Goal: Task Accomplishment & Management: Manage account settings

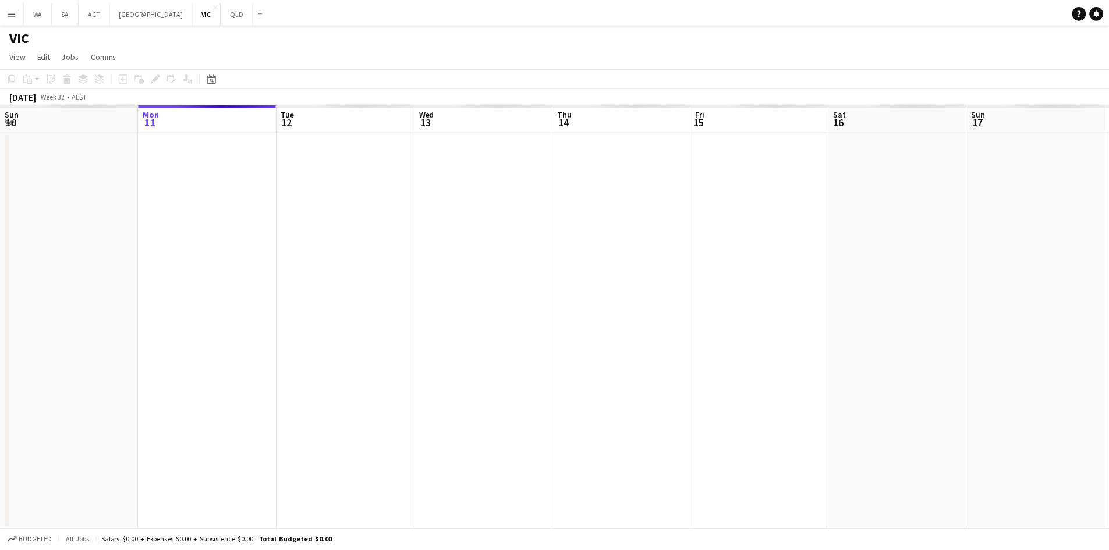
scroll to position [0, 278]
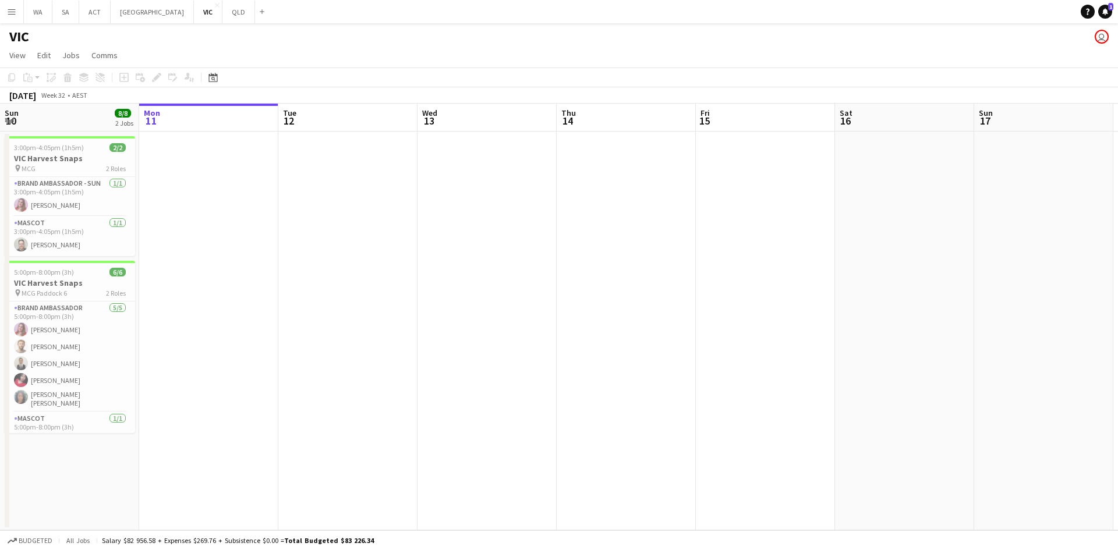
drag, startPoint x: 339, startPoint y: 285, endPoint x: 744, endPoint y: 287, distance: 404.6
click at [744, 287] on app-calendar-viewport "Fri 8 Sat 9 3/3 1 Job Sun 10 8/8 2 Jobs Mon 11 Tue 12 Wed 13 Thu 14 Fri 15 Sat …" at bounding box center [559, 317] width 1118 height 427
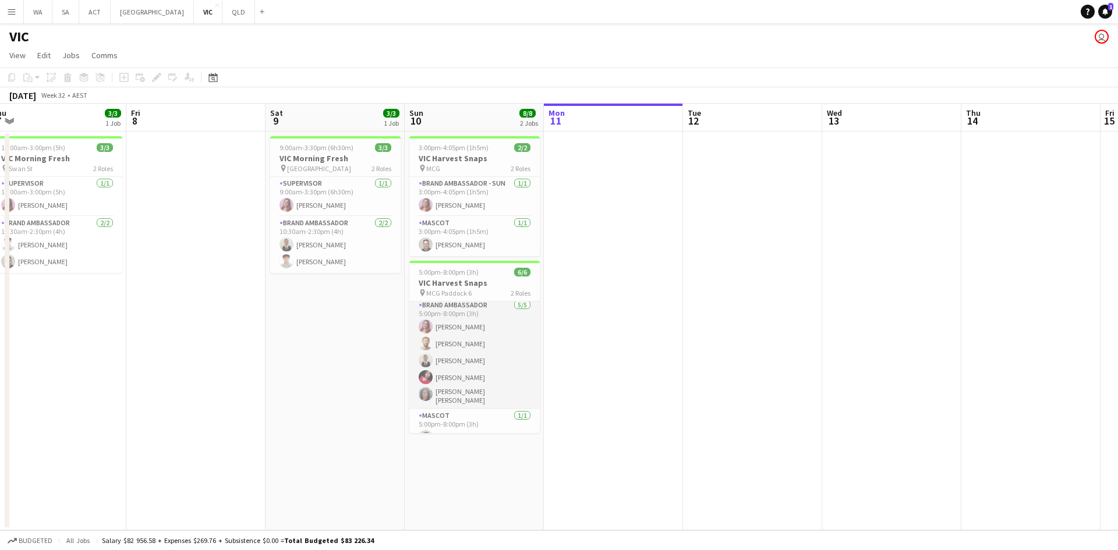
scroll to position [0, 0]
click at [238, 238] on app-date-cell at bounding box center [195, 331] width 139 height 399
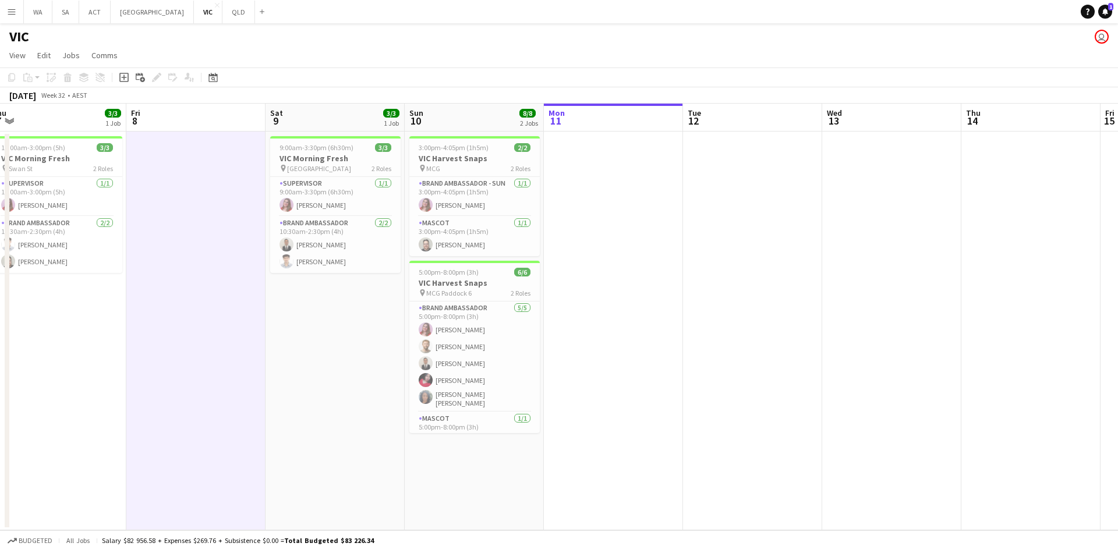
click at [238, 238] on app-date-cell at bounding box center [195, 331] width 139 height 399
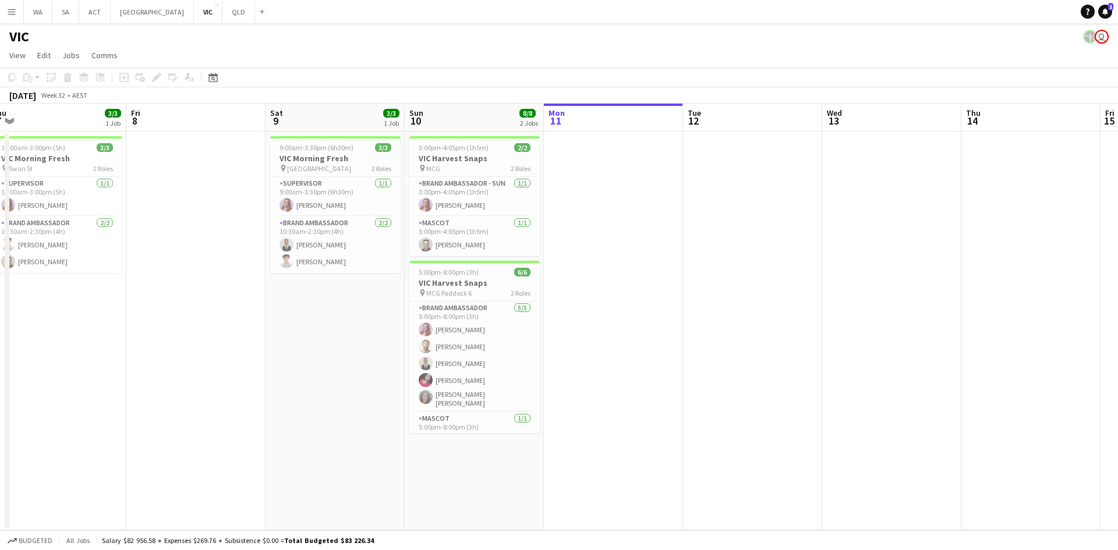
click at [661, 158] on app-date-cell at bounding box center [613, 331] width 139 height 399
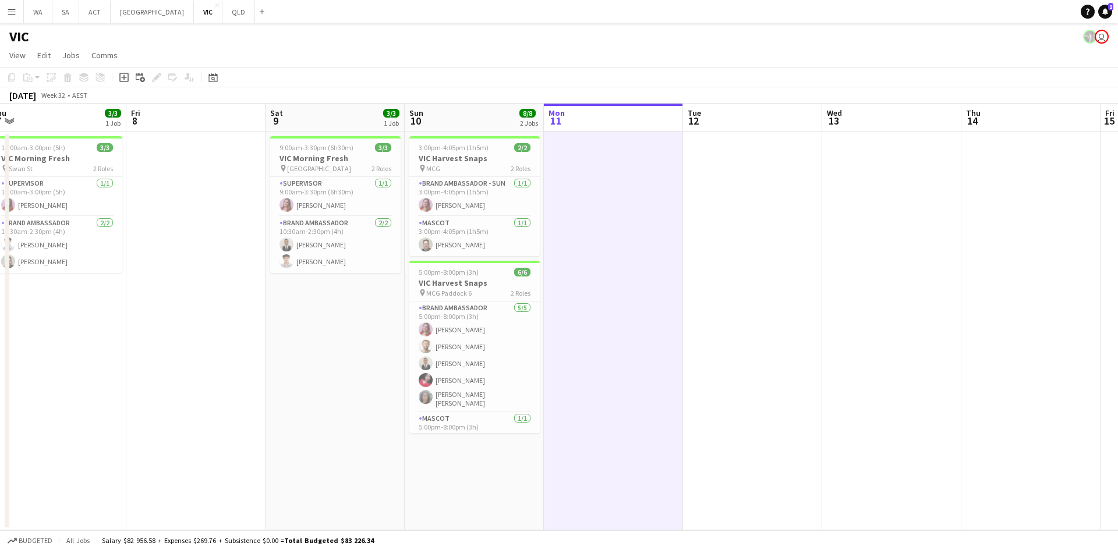
click at [661, 158] on app-date-cell at bounding box center [613, 331] width 139 height 399
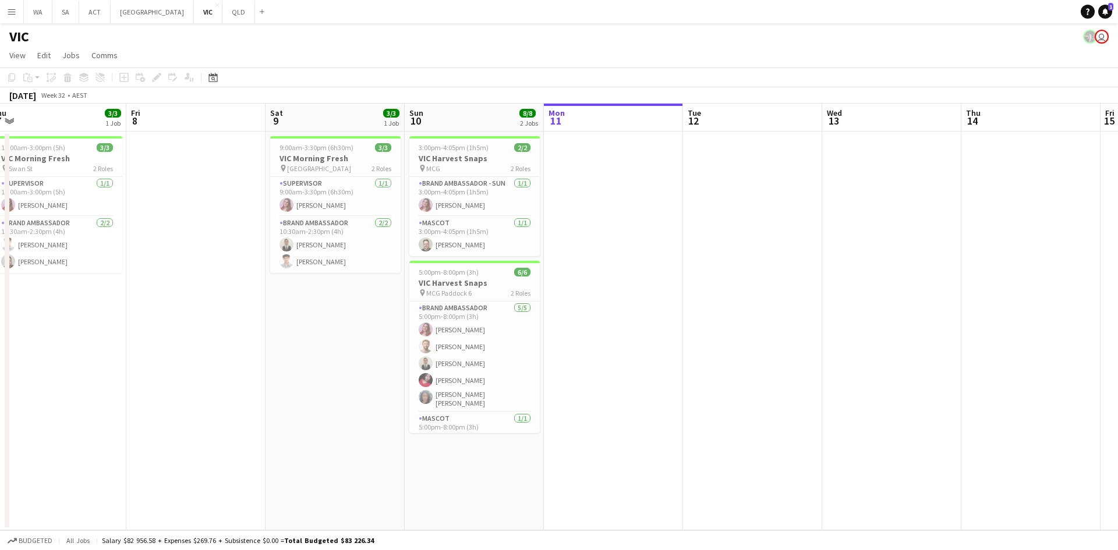
click at [661, 158] on app-date-cell at bounding box center [613, 331] width 139 height 399
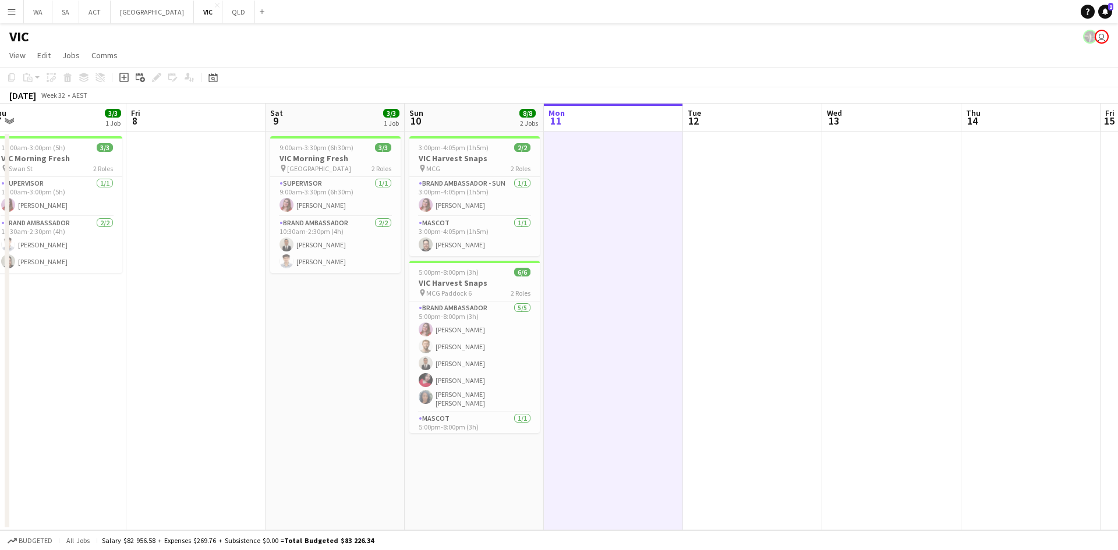
click at [661, 158] on app-date-cell at bounding box center [613, 331] width 139 height 399
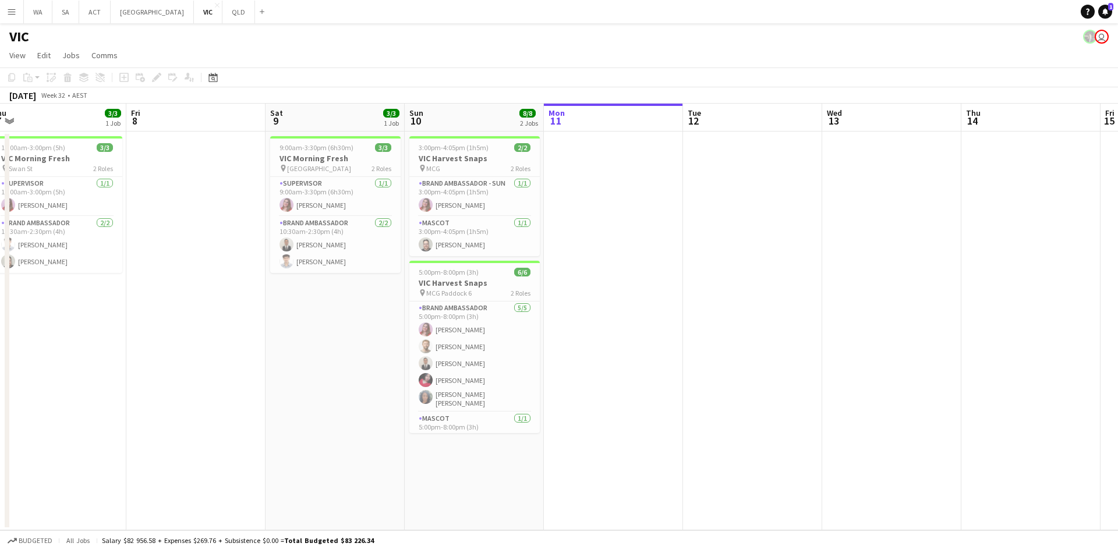
click at [661, 158] on app-date-cell at bounding box center [613, 331] width 139 height 399
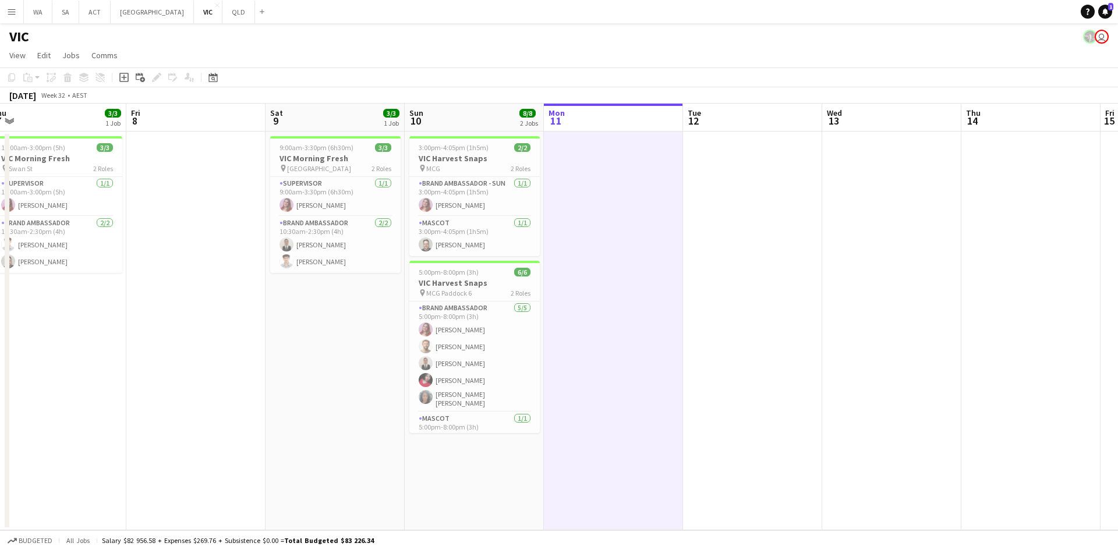
click at [661, 159] on app-date-cell at bounding box center [613, 331] width 139 height 399
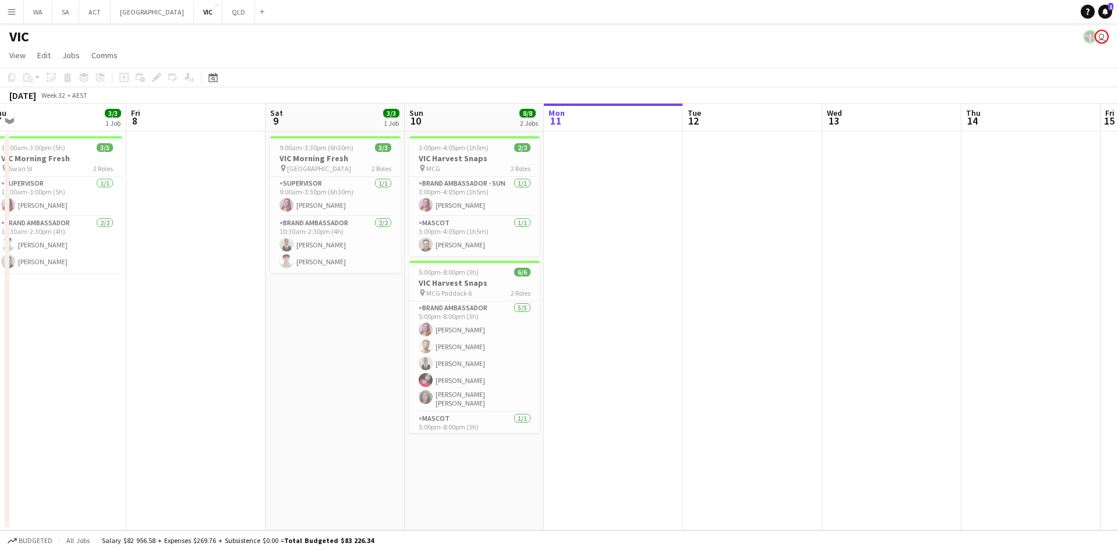
scroll to position [0, 291]
click at [121, 17] on button "NSW Close" at bounding box center [152, 12] width 83 height 23
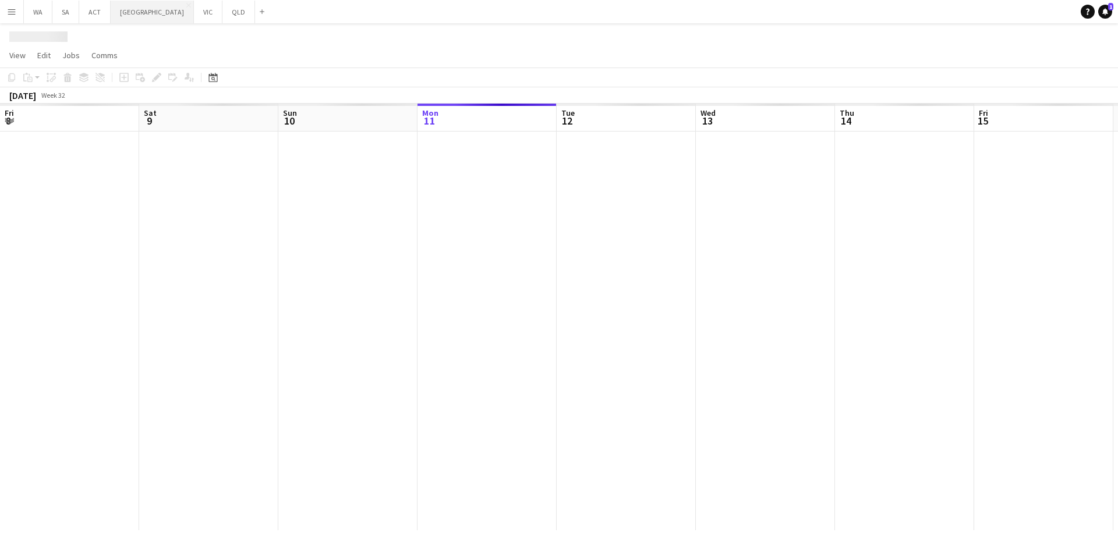
scroll to position [0, 278]
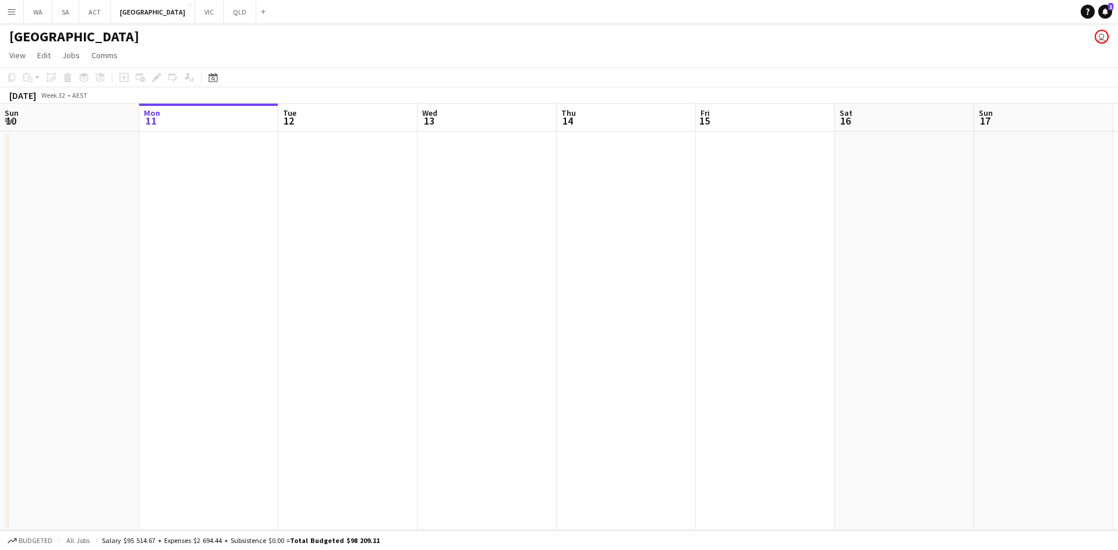
click at [248, 166] on app-date-cell at bounding box center [208, 331] width 139 height 399
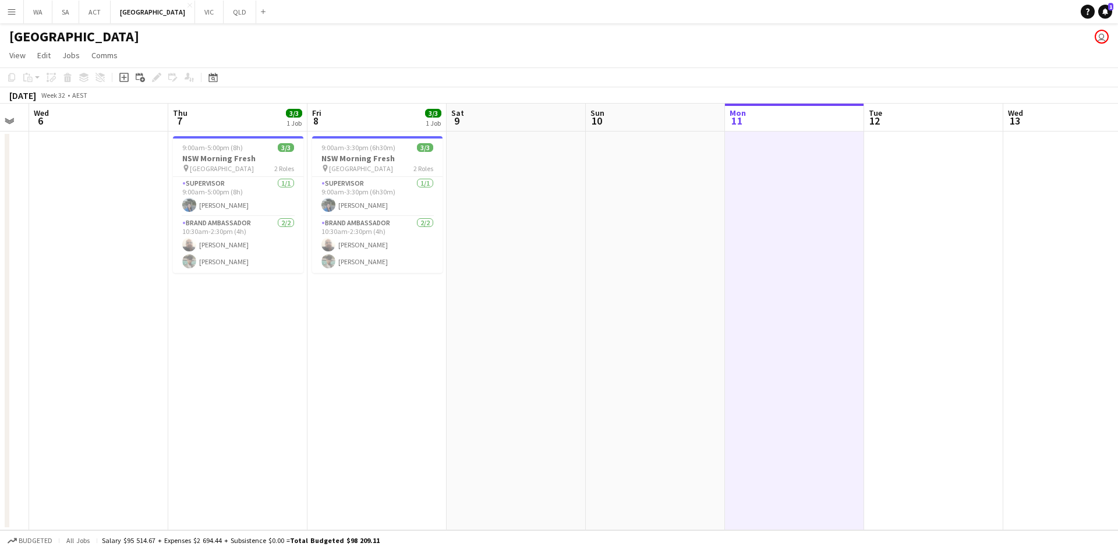
scroll to position [0, 363]
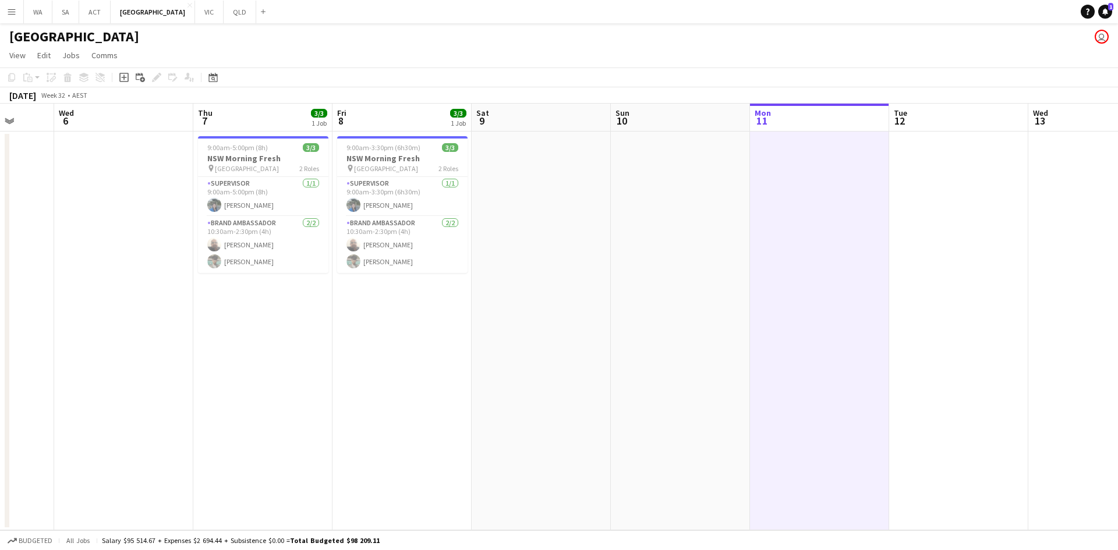
drag, startPoint x: 248, startPoint y: 166, endPoint x: 859, endPoint y: 168, distance: 610.7
click at [859, 168] on app-calendar-viewport "Sun 3 Mon 4 Tue 5 Wed 6 Thu 7 3/3 1 Job Fri 8 3/3 1 Job Sat 9 Sun 10 Mon 11 Tue…" at bounding box center [559, 317] width 1118 height 427
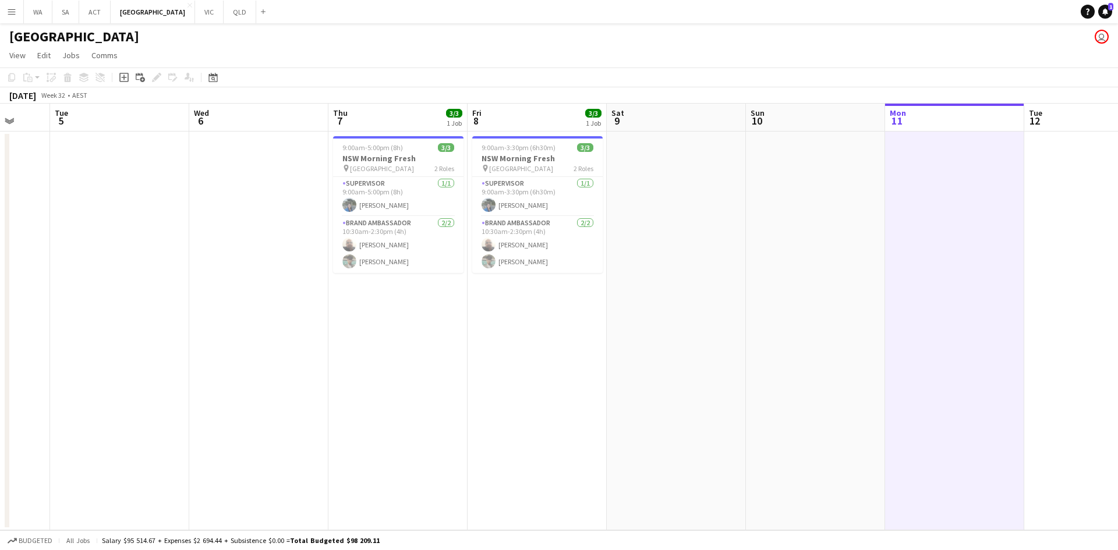
drag, startPoint x: 461, startPoint y: 285, endPoint x: 596, endPoint y: 288, distance: 135.1
click at [596, 288] on app-calendar-viewport "Sat 2 Sun 3 2/3 1 Job Mon 4 Tue 5 Wed 6 Thu 7 3/3 1 Job Fri 8 3/3 1 Job Sat 9 S…" at bounding box center [559, 317] width 1118 height 427
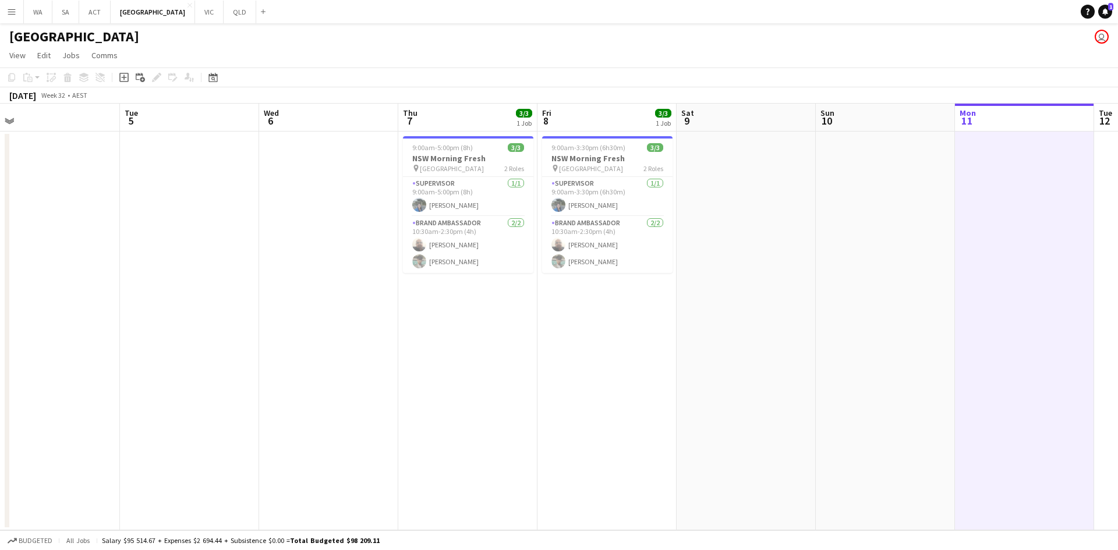
scroll to position [0, 297]
drag, startPoint x: 501, startPoint y: 270, endPoint x: 571, endPoint y: 376, distance: 127.7
click at [571, 376] on app-calendar-viewport "Sat 2 1/3 1 Job Sun 3 2/3 1 Job Mon 4 Tue 5 Wed 6 Thu 7 3/3 1 Job Fri 8 3/3 1 J…" at bounding box center [559, 317] width 1118 height 427
click at [573, 164] on span "[GEOGRAPHIC_DATA]" at bounding box center [592, 168] width 64 height 9
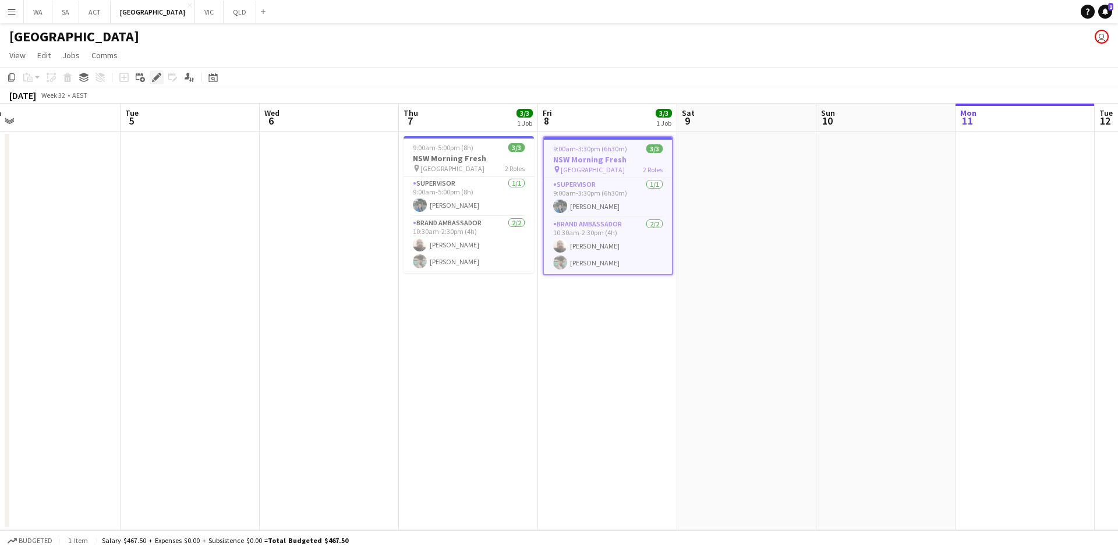
click at [155, 76] on icon "Edit" at bounding box center [156, 77] width 9 height 9
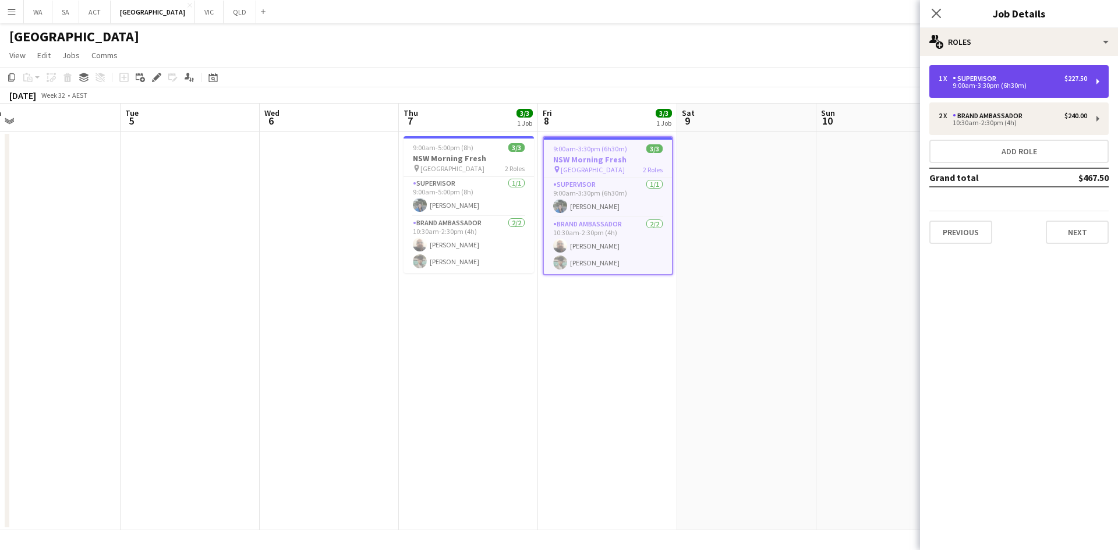
click at [986, 86] on div "9:00am-3:30pm (6h30m)" at bounding box center [1013, 86] width 148 height 6
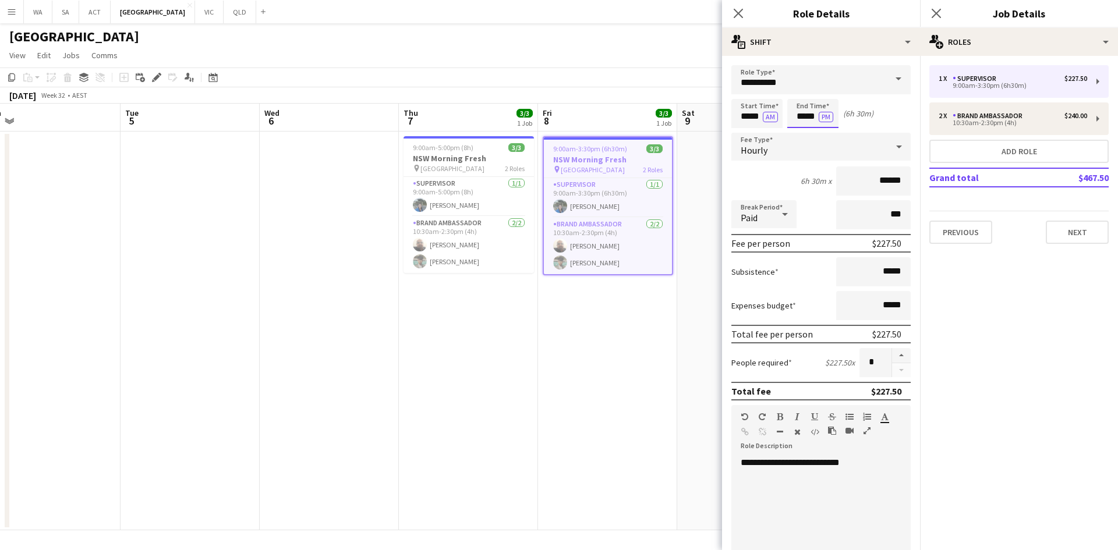
click at [806, 110] on body "Menu Boards Boards Boards All jobs Status Workforce Workforce My Workforce Recr…" at bounding box center [559, 275] width 1118 height 550
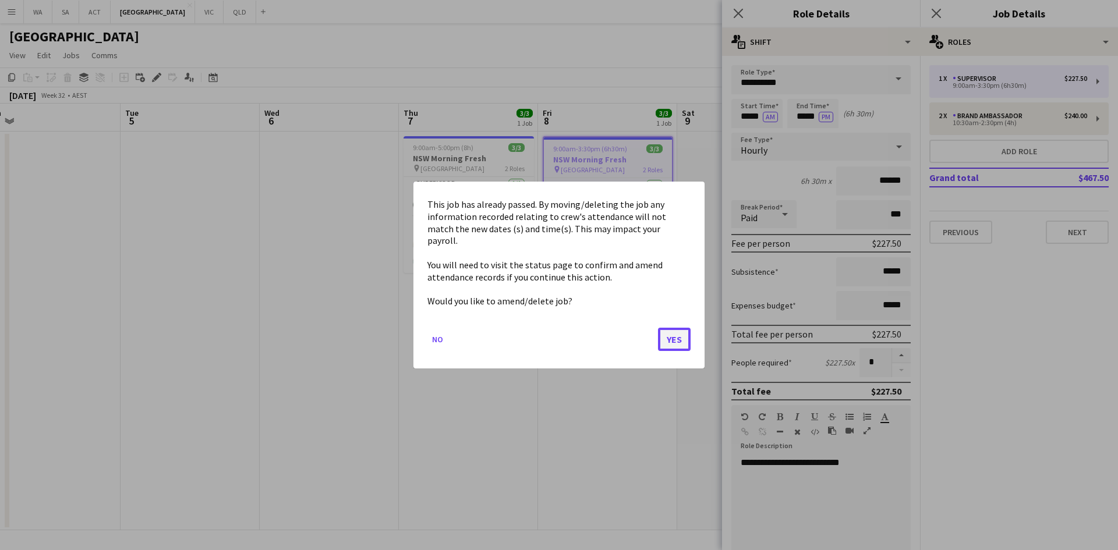
click at [684, 330] on button "Yes" at bounding box center [674, 339] width 33 height 23
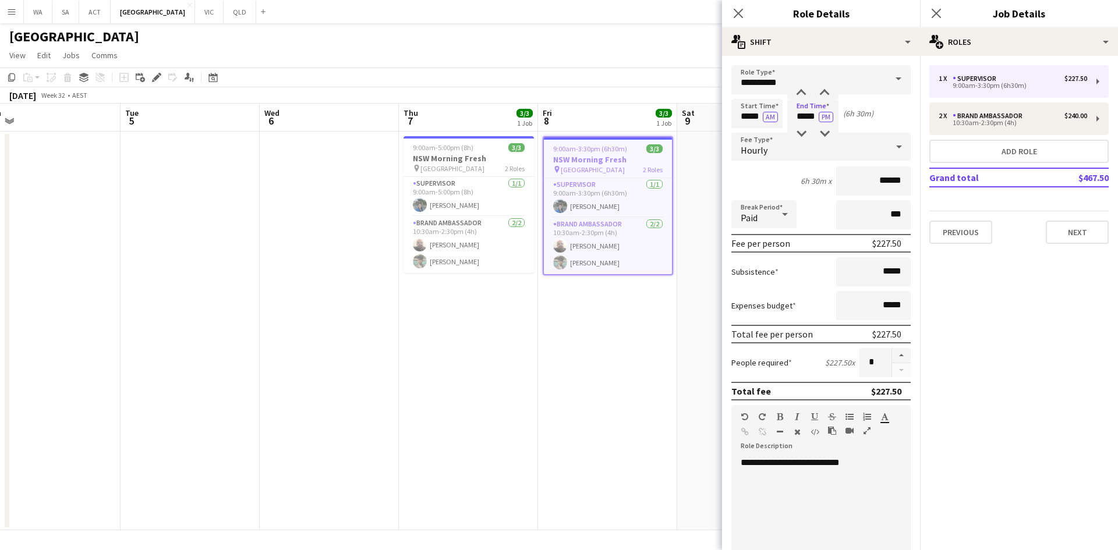
click at [661, 331] on app-date-cell "9:00am-3:30pm (6h30m) 3/3 NSW Morning Fresh pin Town Hall 2 Roles Supervisor [D…" at bounding box center [607, 331] width 139 height 399
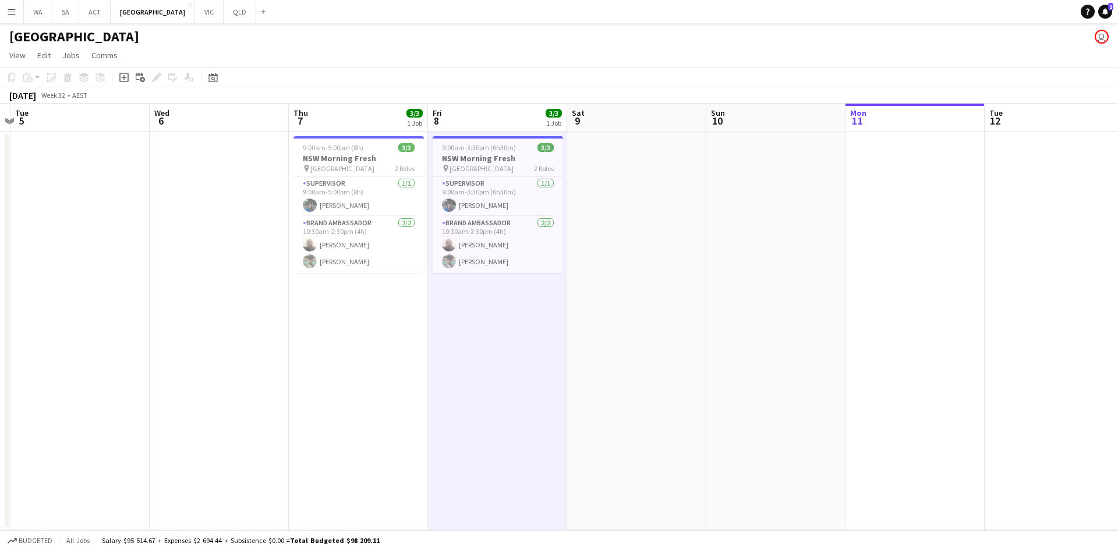
scroll to position [0, 417]
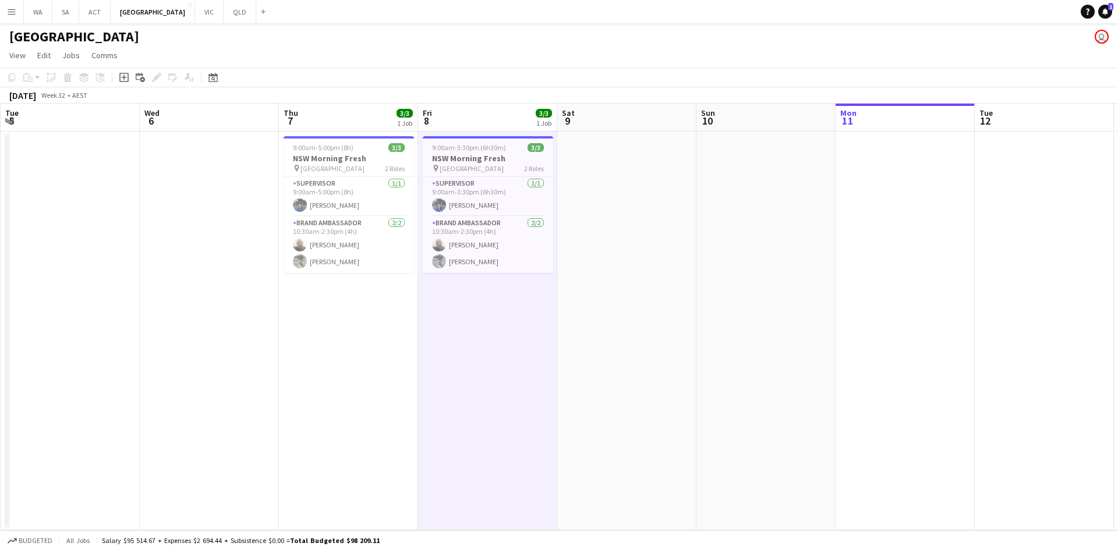
drag, startPoint x: 872, startPoint y: 189, endPoint x: 752, endPoint y: 208, distance: 121.4
click at [752, 208] on app-calendar-viewport "Sat 2 1/3 1 Job Sun 3 2/3 1 Job Mon 4 Tue 5 Wed 6 Thu 7 3/3 1 Job Fri 8 3/3 1 J…" at bounding box center [559, 317] width 1118 height 427
click at [849, 174] on app-date-cell at bounding box center [904, 331] width 139 height 399
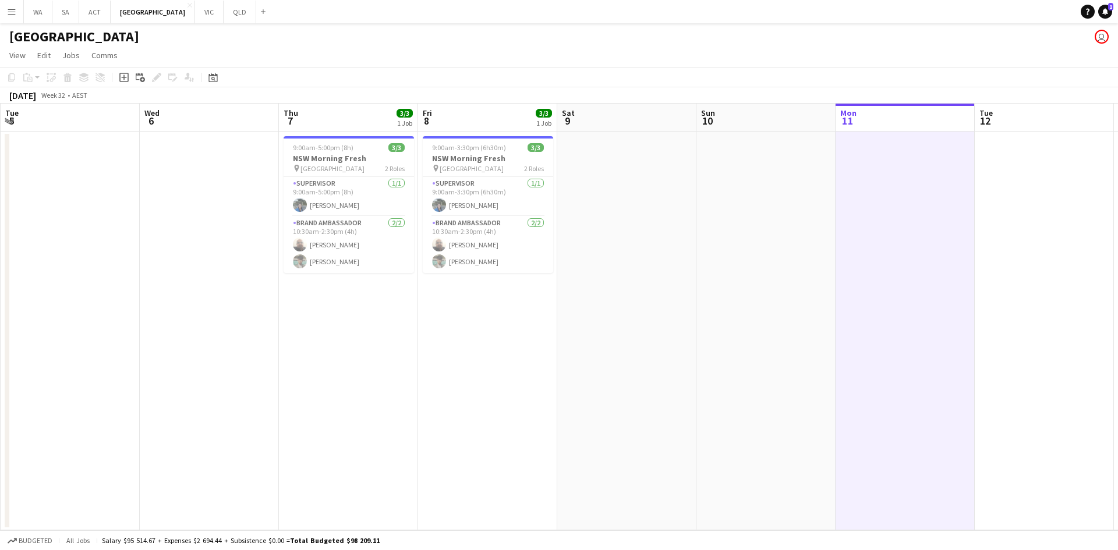
click at [849, 174] on app-date-cell at bounding box center [904, 331] width 139 height 399
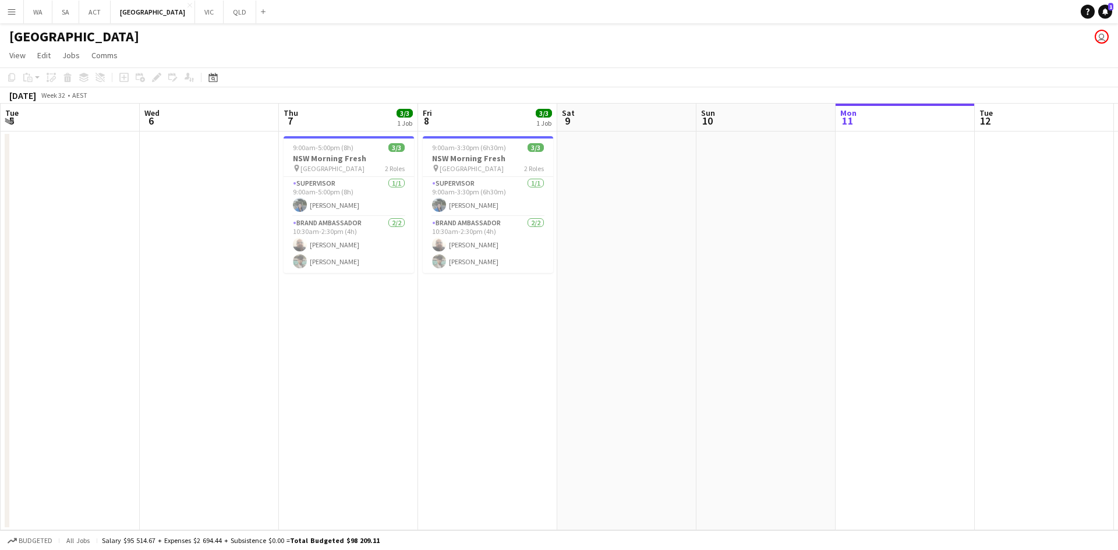
click at [849, 174] on app-date-cell at bounding box center [904, 331] width 139 height 399
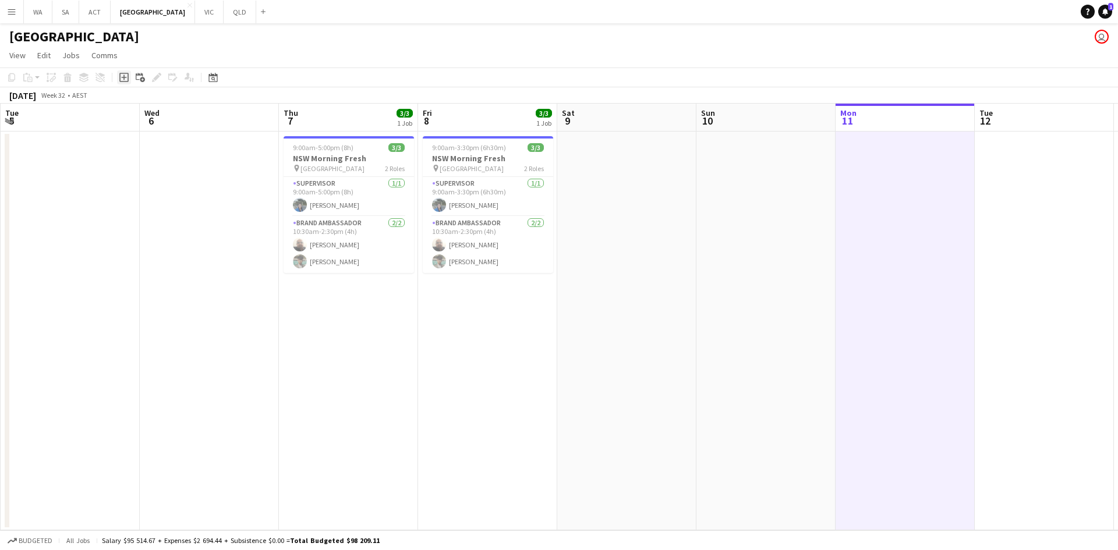
click at [120, 77] on icon at bounding box center [123, 77] width 9 height 9
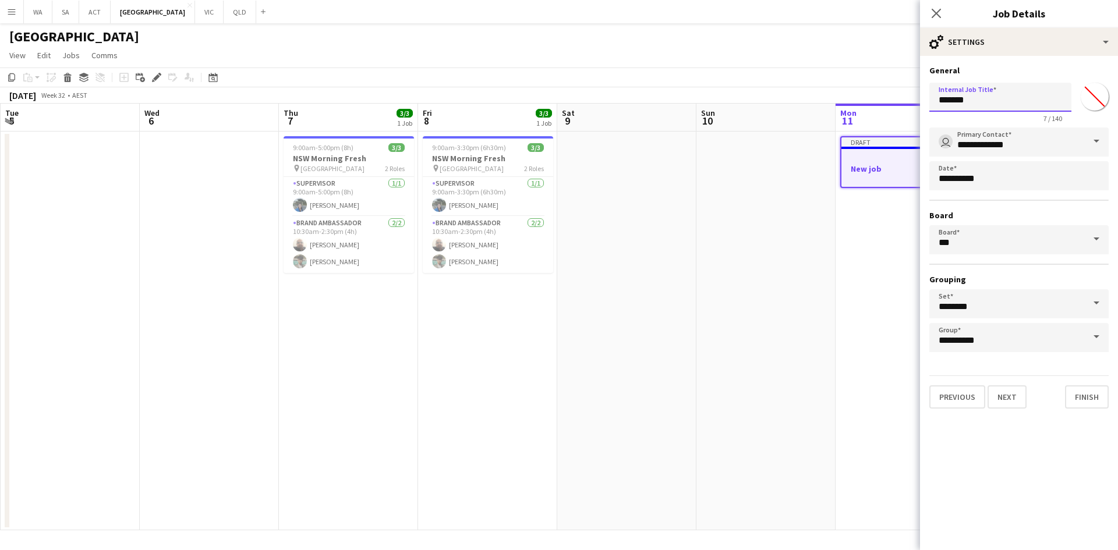
click at [969, 109] on input "*******" at bounding box center [1000, 97] width 142 height 29
type input "******"
click at [1019, 403] on button "Next" at bounding box center [1006, 396] width 39 height 23
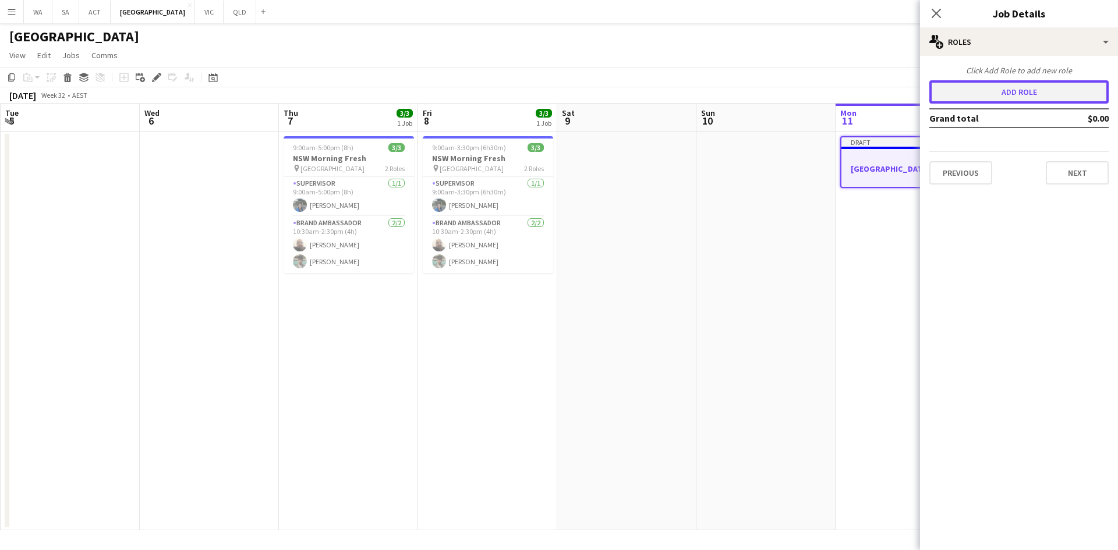
click at [1005, 102] on button "Add role" at bounding box center [1018, 91] width 179 height 23
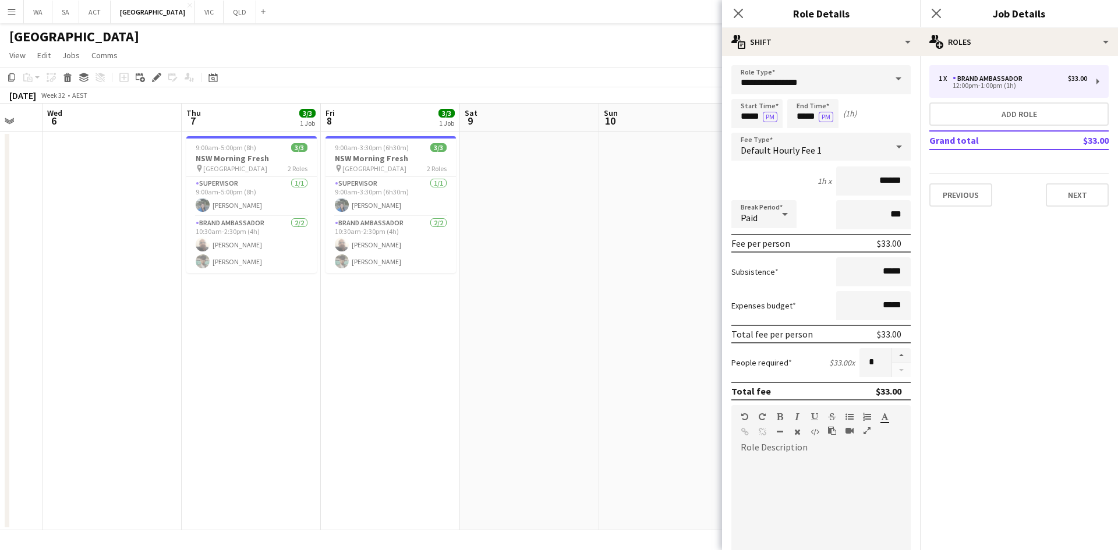
drag, startPoint x: 679, startPoint y: 133, endPoint x: 563, endPoint y: 130, distance: 115.9
click at [563, 130] on app-calendar-viewport "Sun 3 2/3 1 Job Mon 4 Tue 5 Wed 6 Thu 7 3/3 1 Job Fri 8 3/3 1 Job Sat 9 Sun 10 …" at bounding box center [559, 317] width 1118 height 427
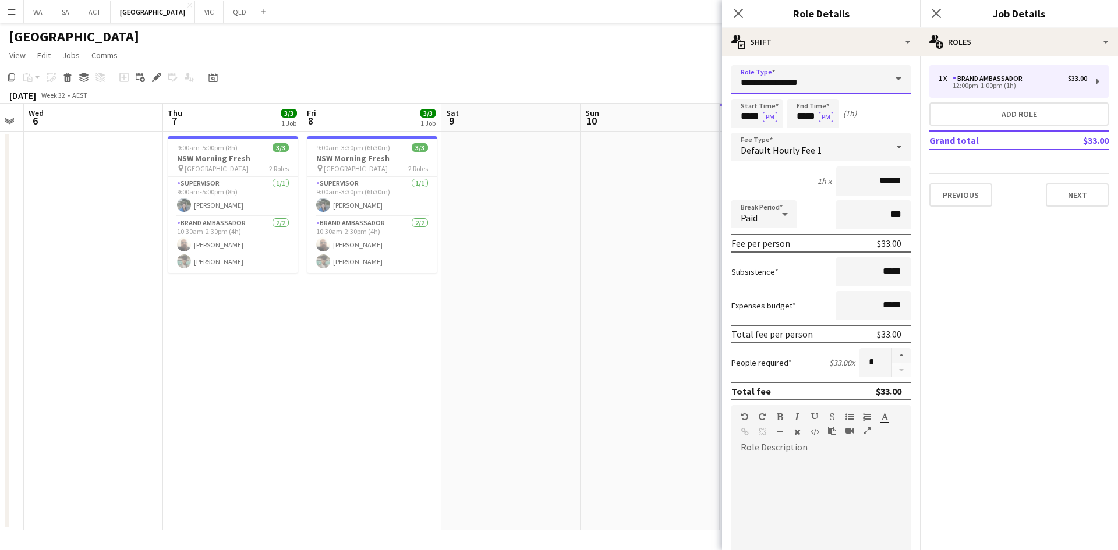
click at [860, 66] on input "**********" at bounding box center [820, 79] width 179 height 29
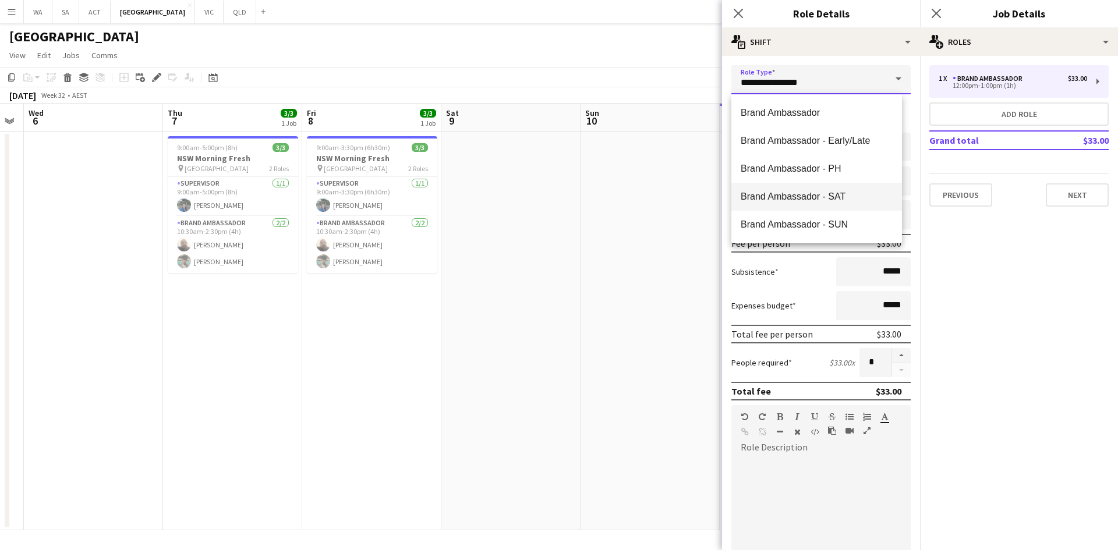
scroll to position [168, 0]
click at [802, 120] on mat-option "Supervisor" at bounding box center [816, 113] width 171 height 28
type input "**********"
type input "******"
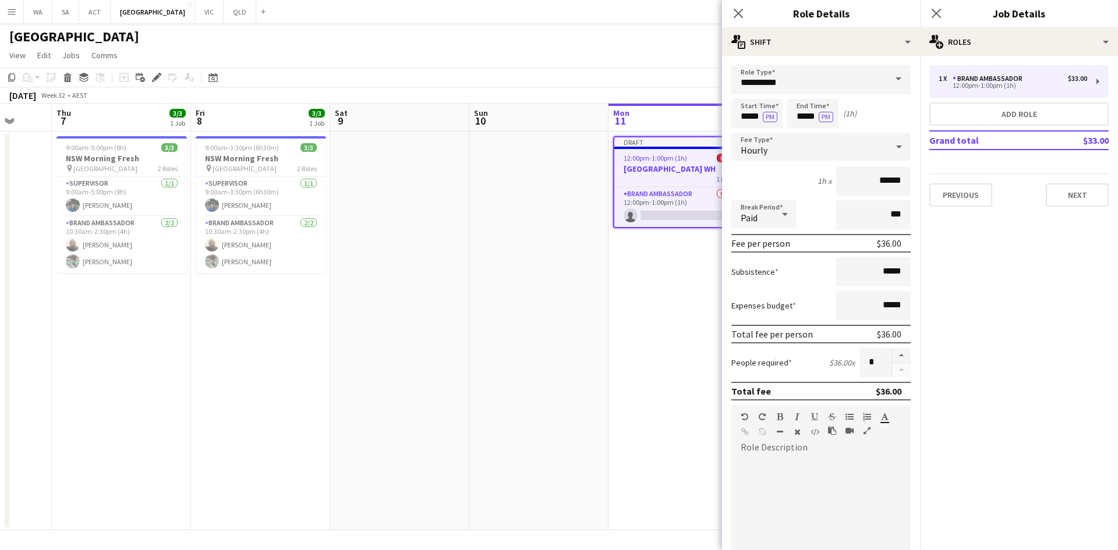
scroll to position [0, 438]
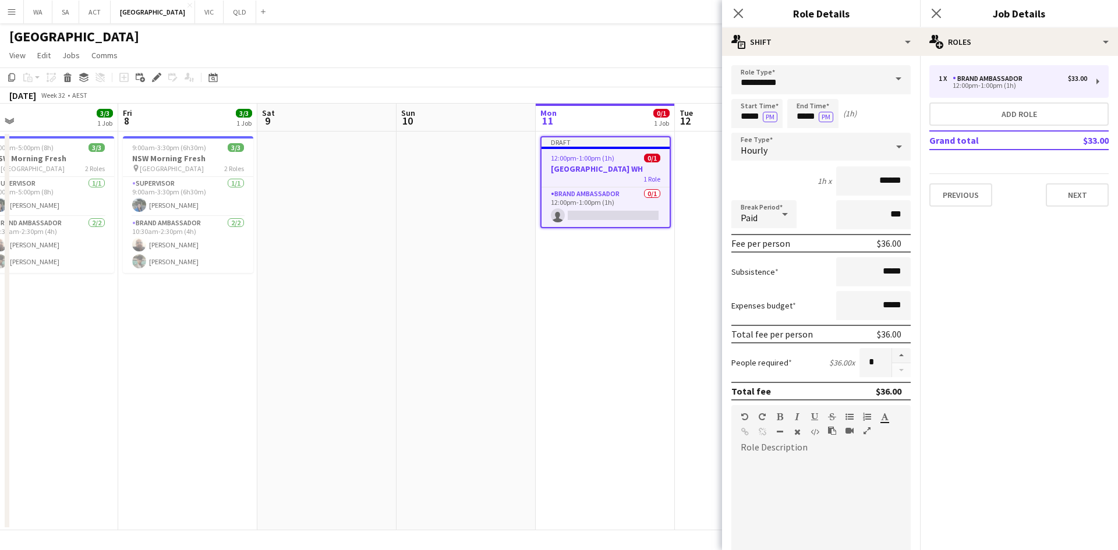
drag, startPoint x: 711, startPoint y: 239, endPoint x: 527, endPoint y: 243, distance: 184.0
click at [527, 243] on app-calendar-viewport "Mon 4 Tue 5 Wed 6 Thu 7 3/3 1 Job Fri 8 3/3 1 Job Sat 9 Sun 10 Mon 11 0/1 1 Job…" at bounding box center [559, 317] width 1118 height 427
click at [582, 264] on app-date-cell "Draft 12:00pm-1:00pm (1h) 0/1 NSW WH 1 Role Brand Ambassador 0/1 12:00pm-1:00pm…" at bounding box center [605, 331] width 139 height 399
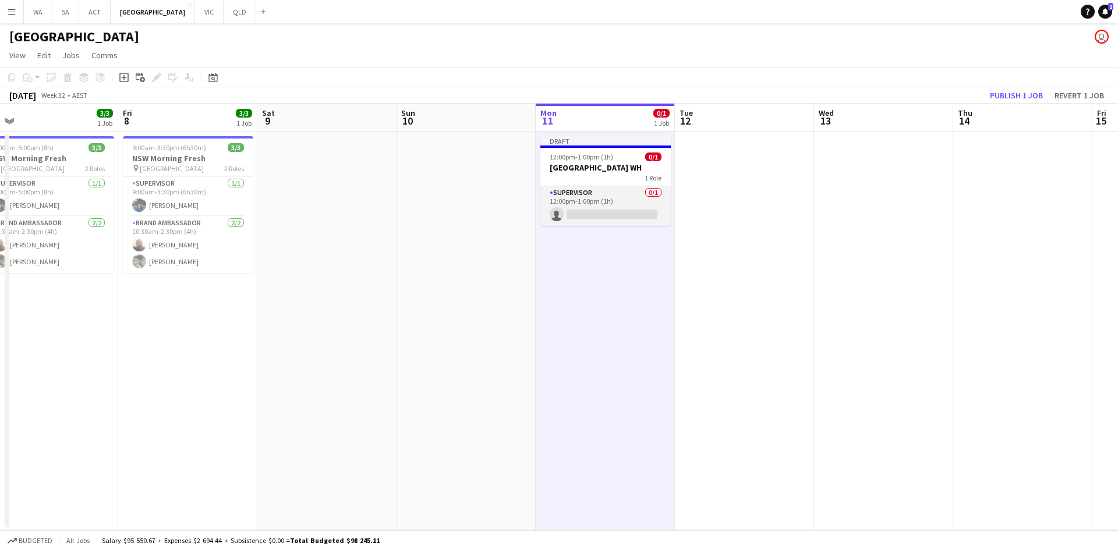
click at [592, 202] on app-card-role "Supervisor 0/1 12:00pm-1:00pm (1h) single-neutral-actions" at bounding box center [605, 206] width 130 height 40
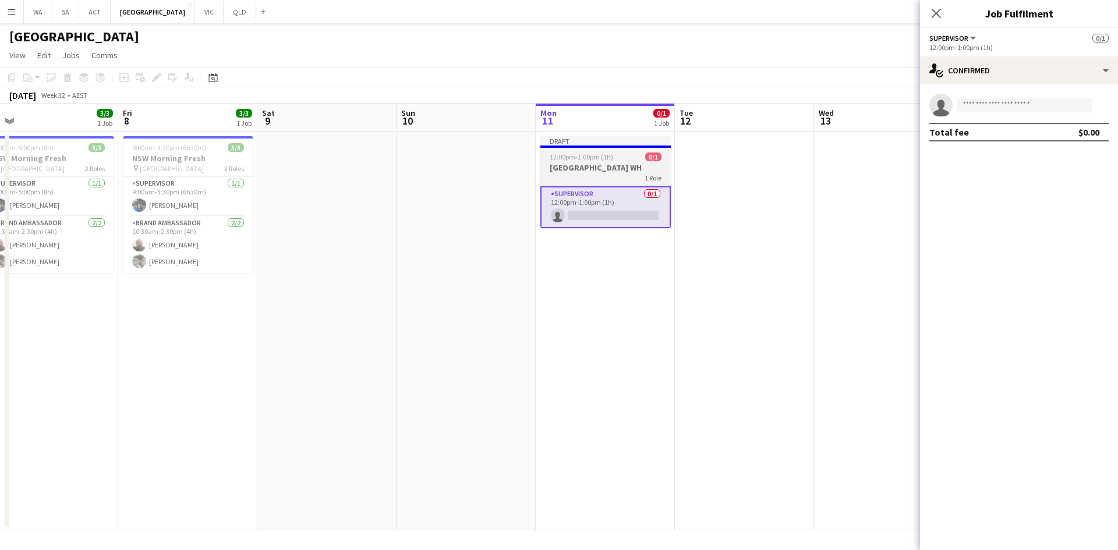
click at [628, 166] on h3 "[GEOGRAPHIC_DATA] WH" at bounding box center [605, 167] width 130 height 10
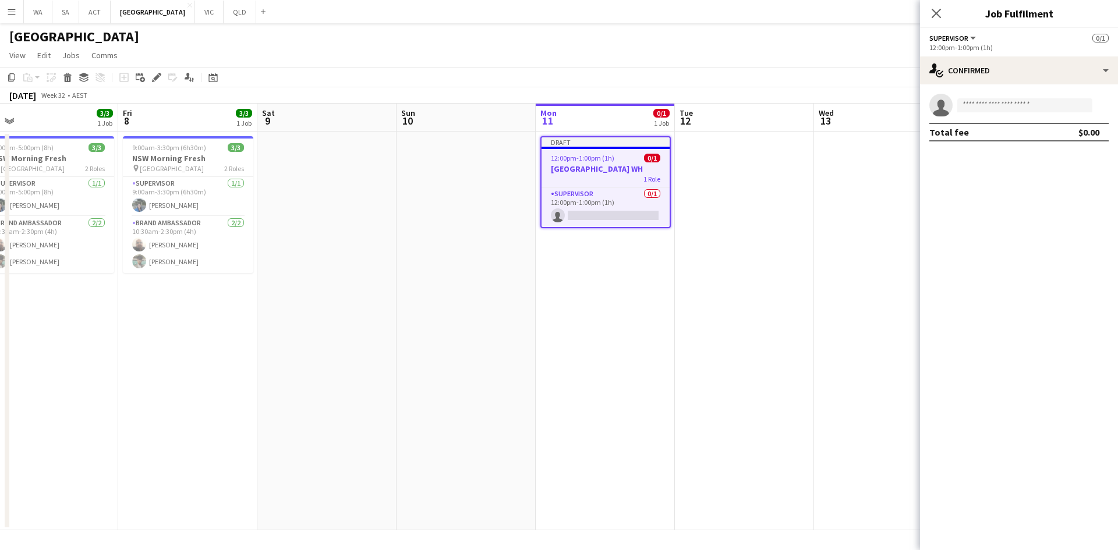
click at [779, 179] on app-date-cell at bounding box center [744, 331] width 139 height 399
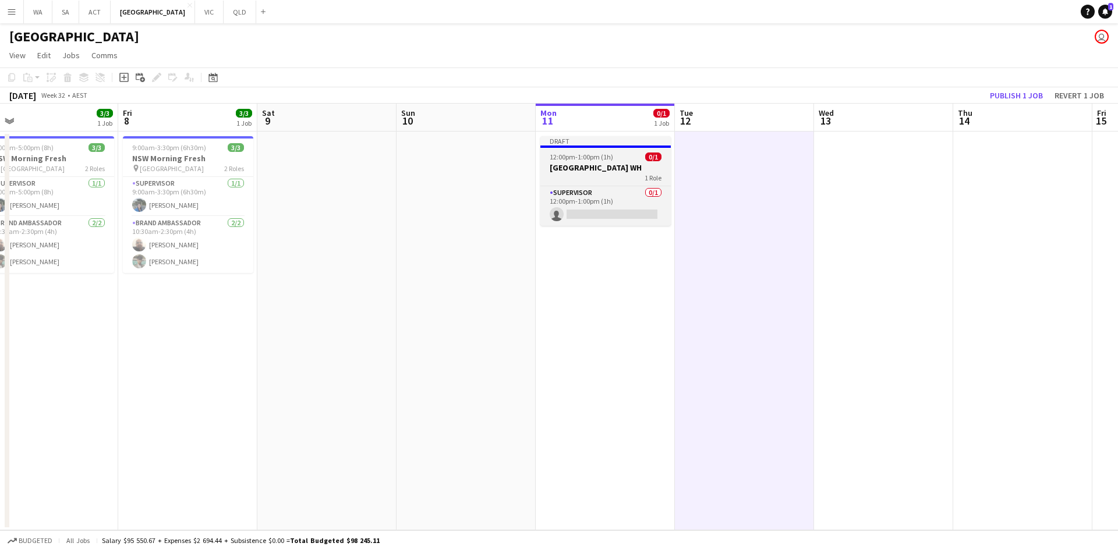
click at [628, 161] on div "12:00pm-1:00pm (1h) 0/1" at bounding box center [605, 157] width 130 height 9
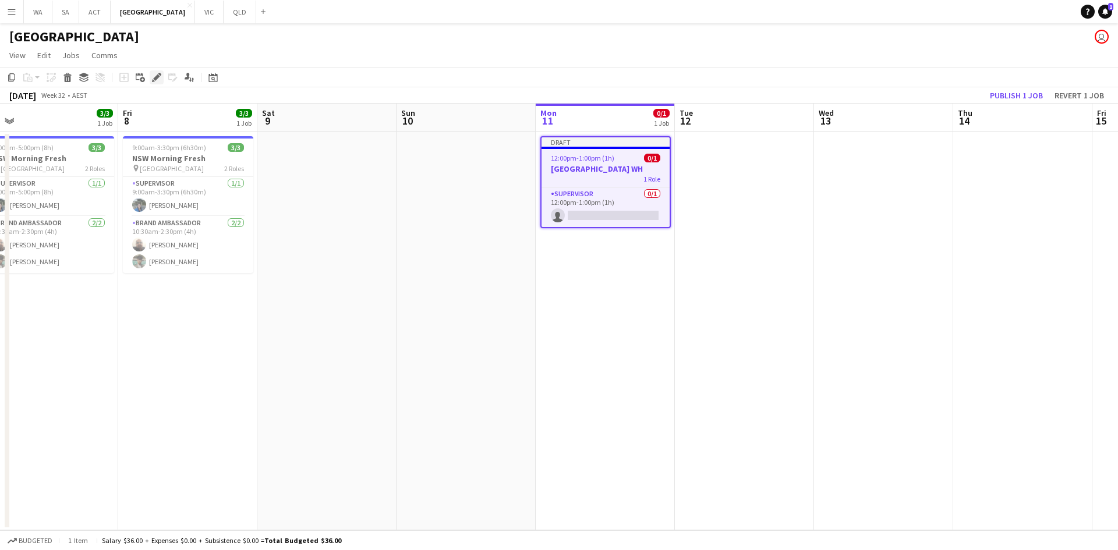
click at [160, 76] on icon "Edit" at bounding box center [156, 77] width 9 height 9
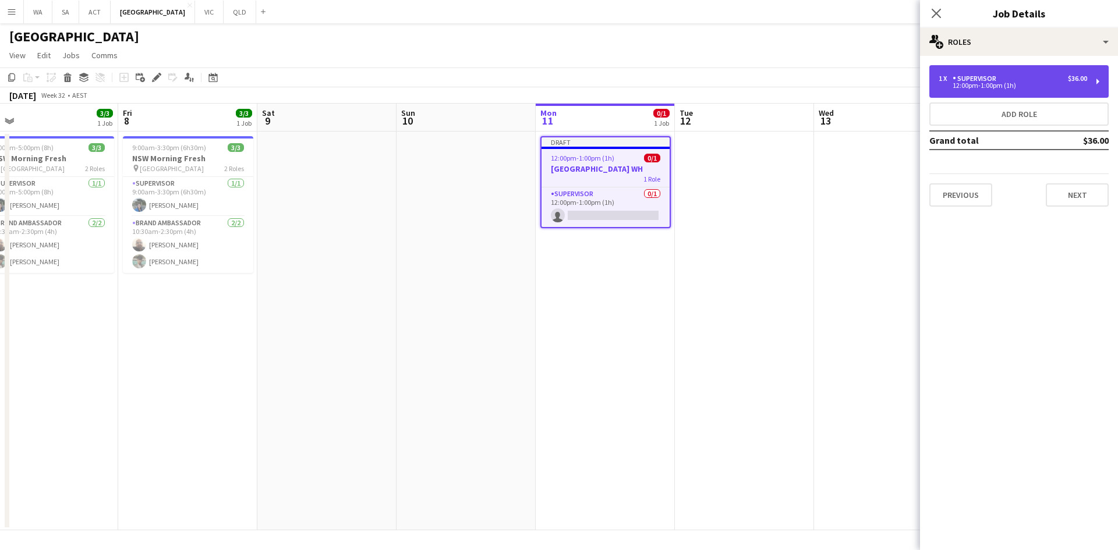
click at [1061, 86] on div "12:00pm-1:00pm (1h)" at bounding box center [1013, 86] width 148 height 6
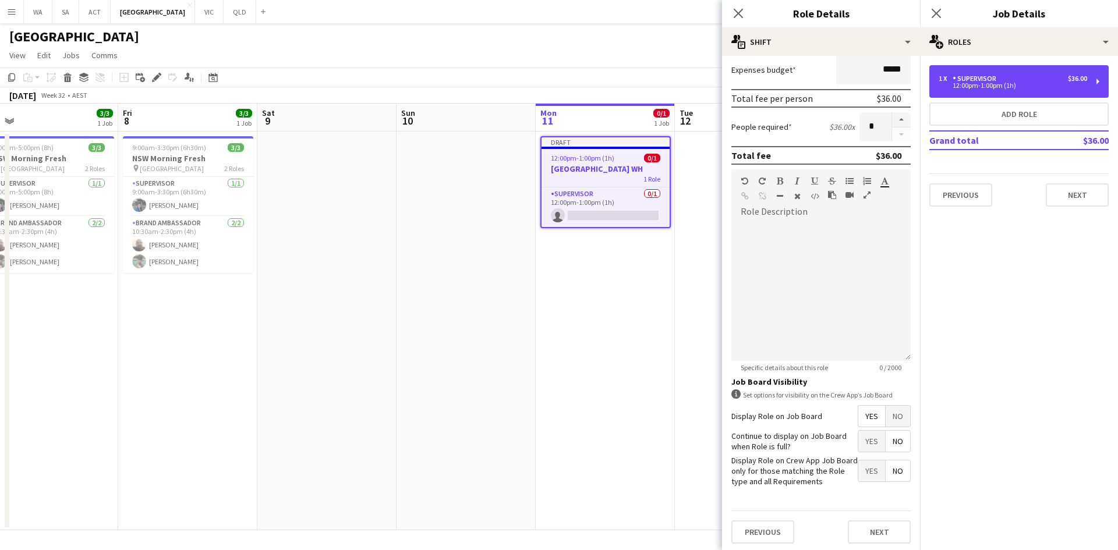
scroll to position [239, 0]
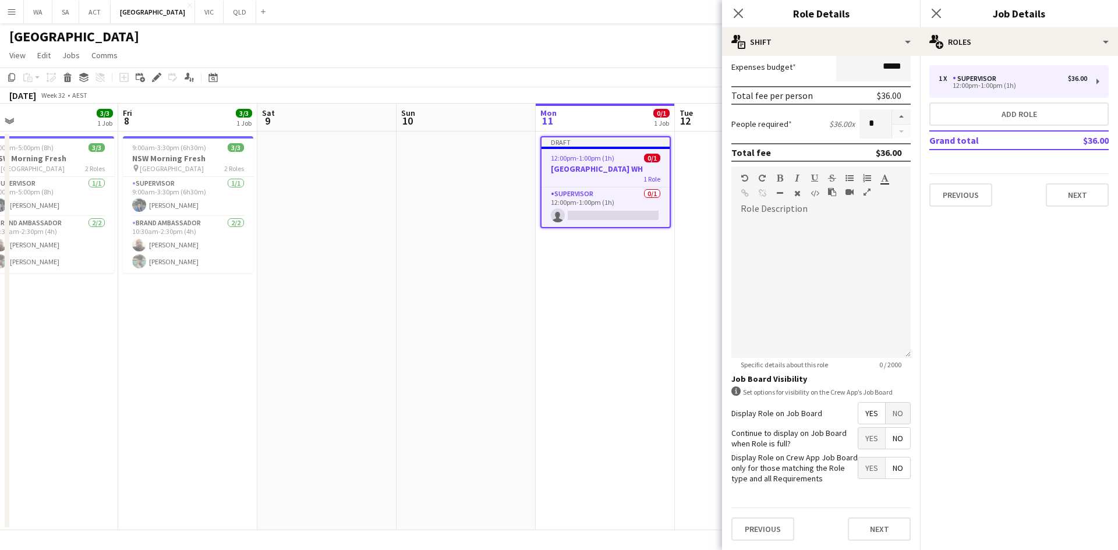
click at [883, 424] on form "**********" at bounding box center [821, 189] width 198 height 724
click at [886, 416] on span "No" at bounding box center [898, 413] width 24 height 21
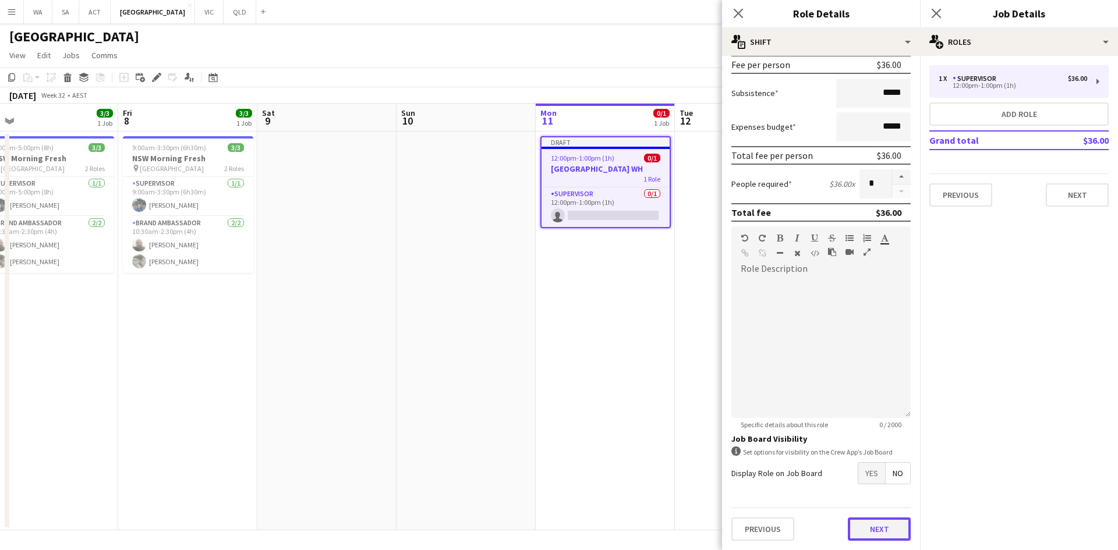
click at [866, 534] on button "Next" at bounding box center [879, 529] width 63 height 23
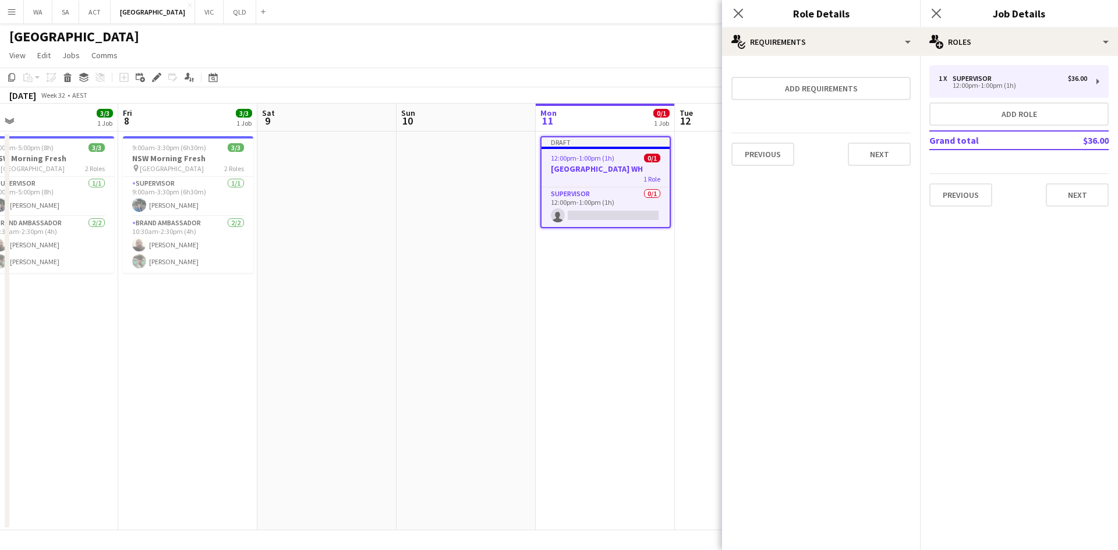
scroll to position [0, 0]
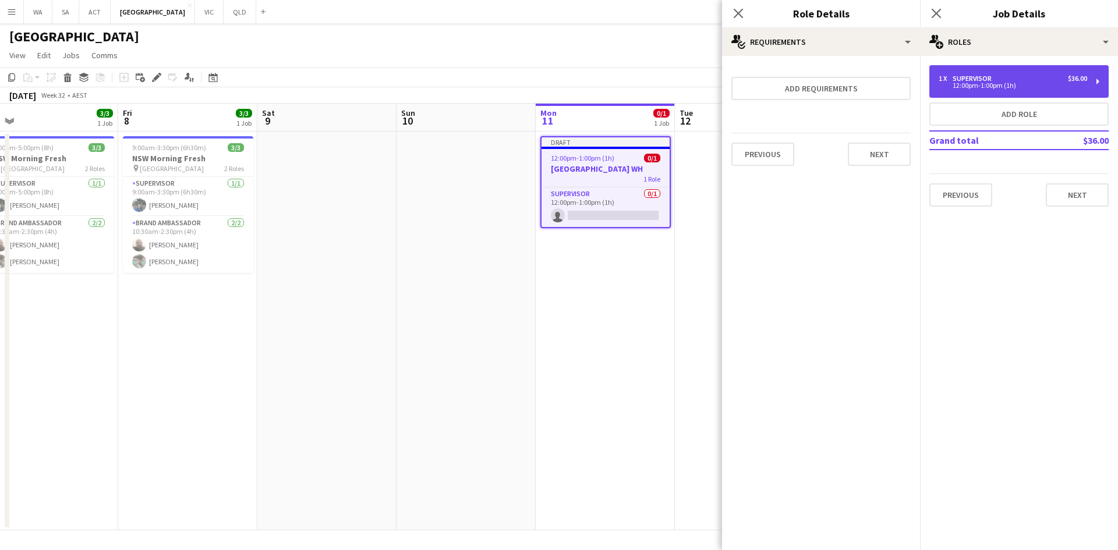
click at [997, 84] on div "12:00pm-1:00pm (1h)" at bounding box center [1013, 86] width 148 height 6
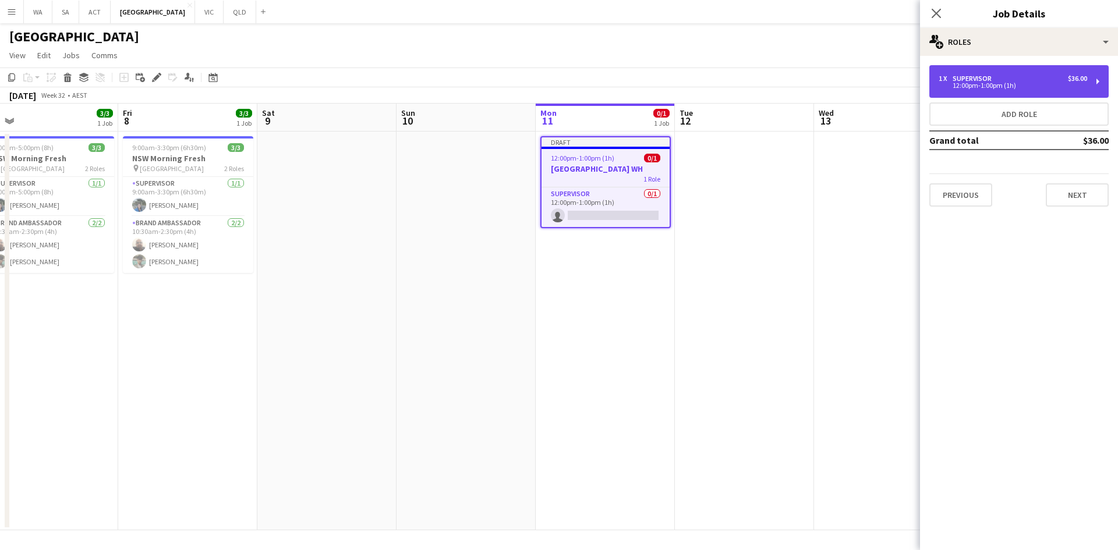
click at [997, 84] on div "12:00pm-1:00pm (1h)" at bounding box center [1013, 86] width 148 height 6
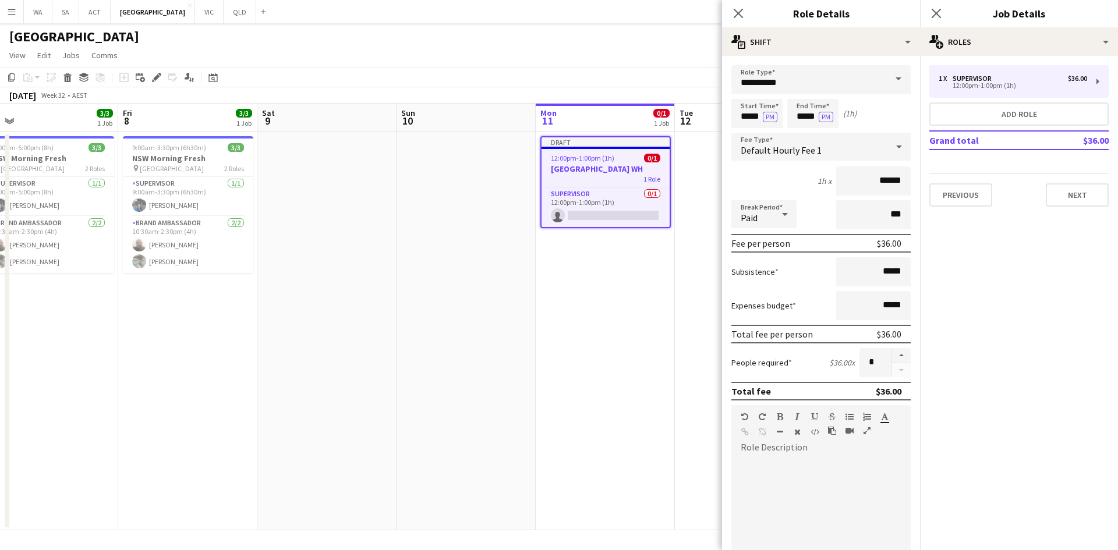
click at [649, 177] on span "1 Role" at bounding box center [651, 179] width 17 height 9
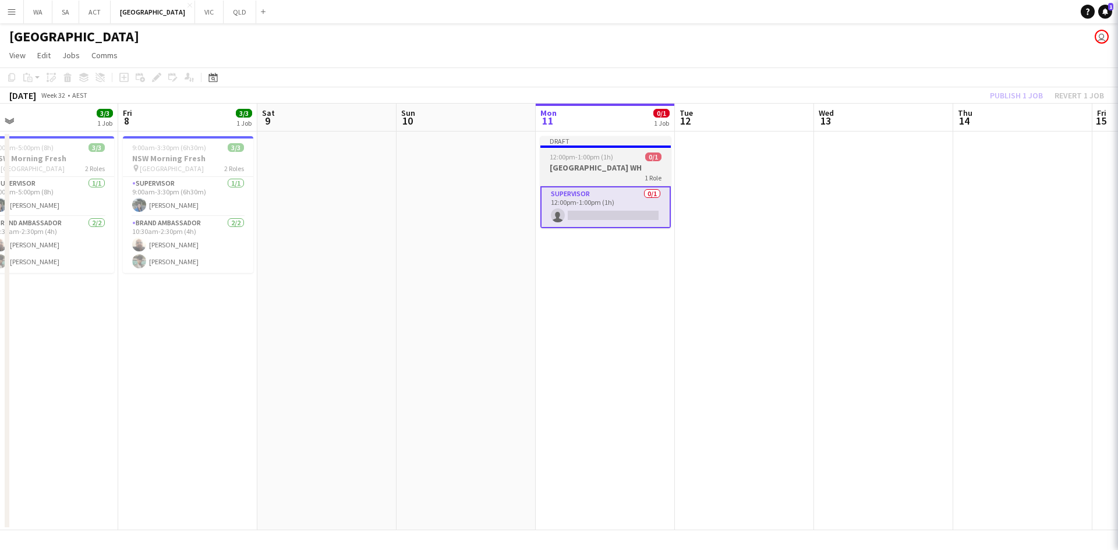
click at [636, 155] on div "12:00pm-1:00pm (1h) 0/1" at bounding box center [605, 157] width 130 height 9
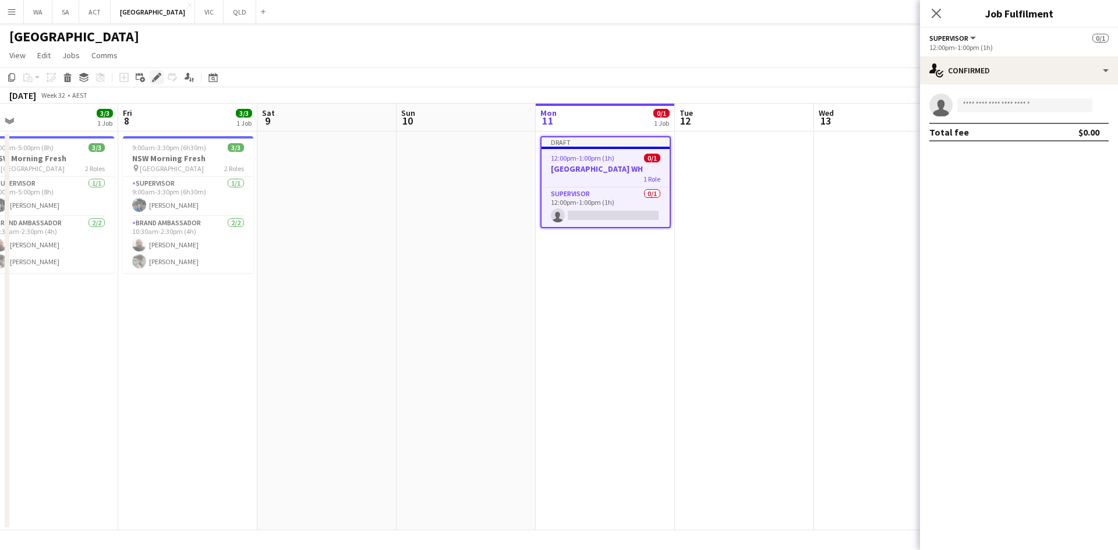
click at [152, 79] on icon "Edit" at bounding box center [156, 77] width 9 height 9
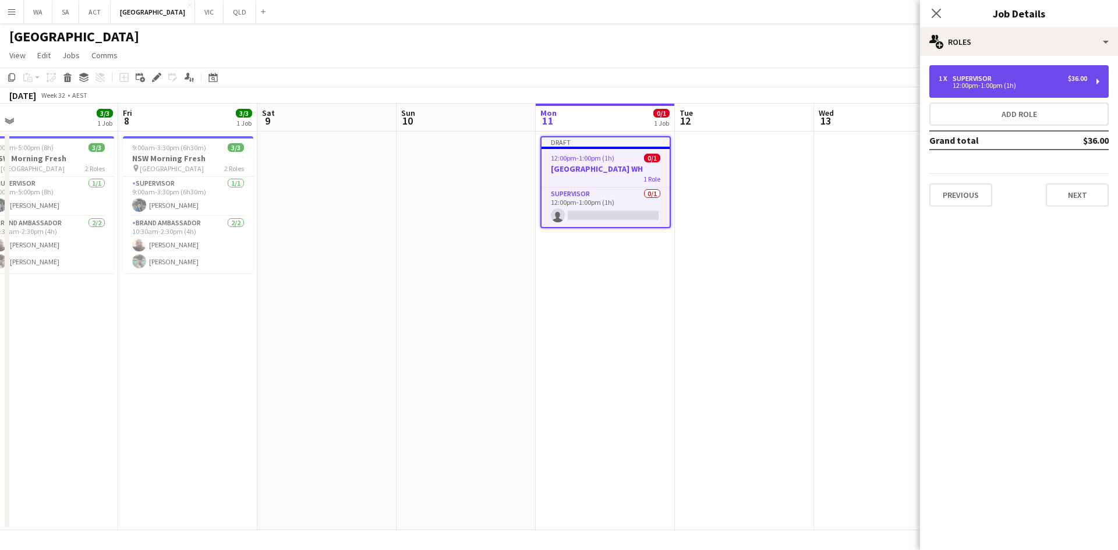
click at [957, 83] on div "12:00pm-1:00pm (1h)" at bounding box center [1013, 86] width 148 height 6
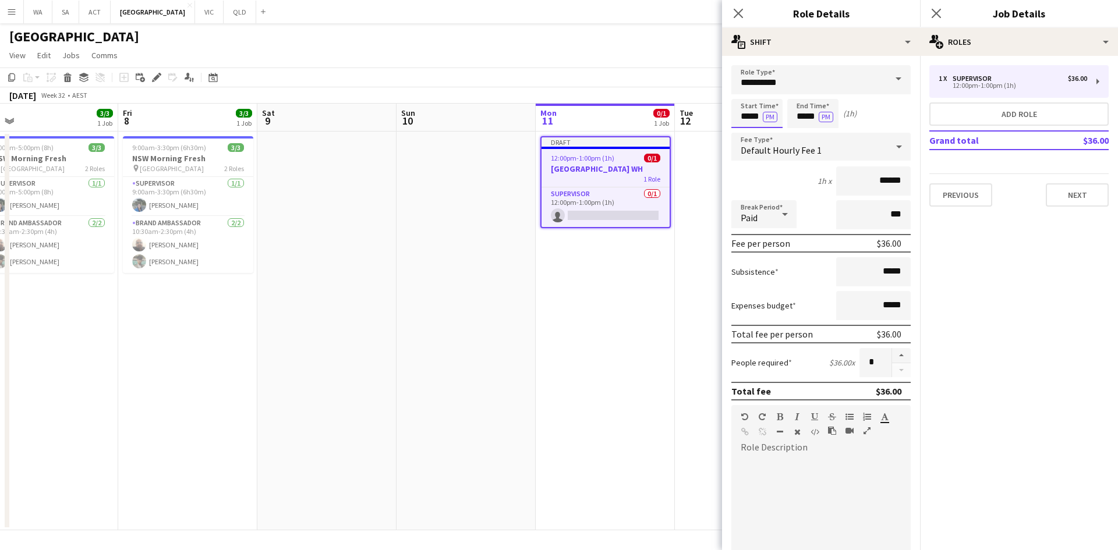
click at [738, 115] on input "*****" at bounding box center [756, 113] width 51 height 29
click at [747, 129] on div at bounding box center [745, 134] width 23 height 12
type input "*****"
click at [747, 129] on div at bounding box center [745, 134] width 23 height 12
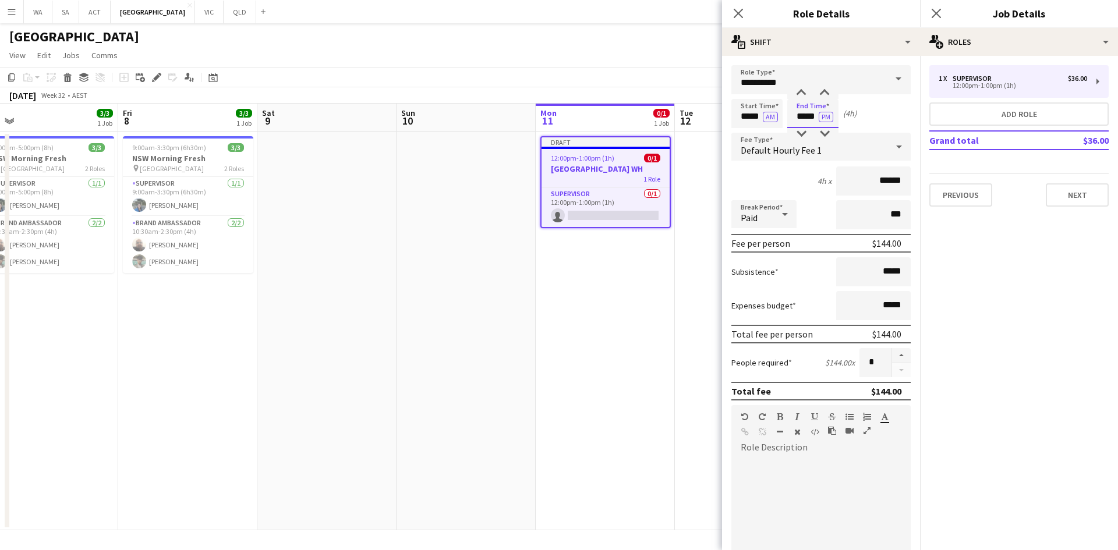
click at [819, 104] on input "*****" at bounding box center [812, 113] width 51 height 29
click at [802, 90] on div at bounding box center [800, 93] width 23 height 12
type input "*****"
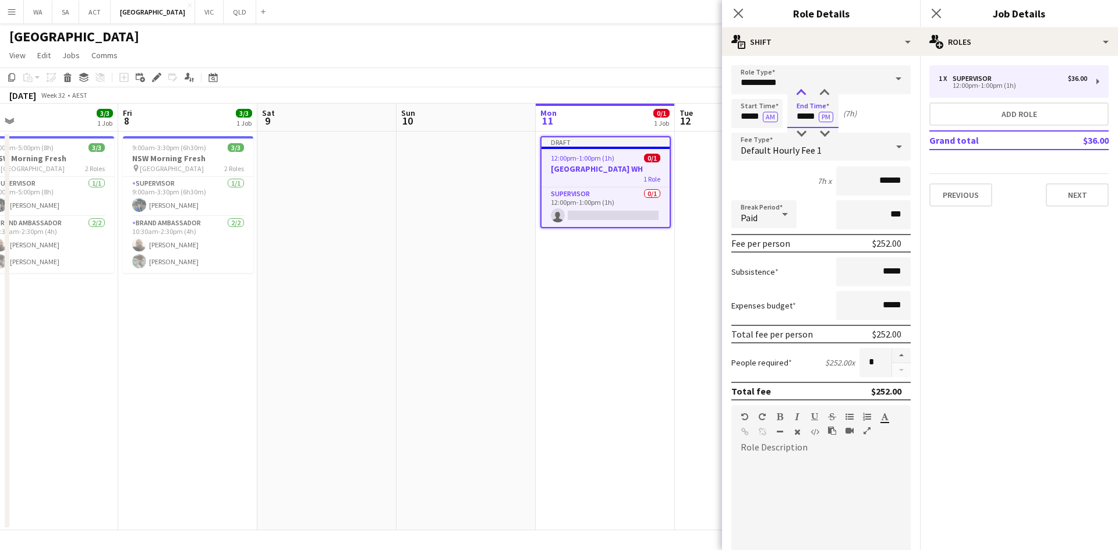
click at [802, 90] on div at bounding box center [800, 93] width 23 height 12
click at [652, 313] on app-date-cell "Draft 12:00pm-1:00pm (1h) 0/1 NSW WH 1 Role Supervisor 0/1 12:00pm-1:00pm (1h) …" at bounding box center [605, 331] width 139 height 399
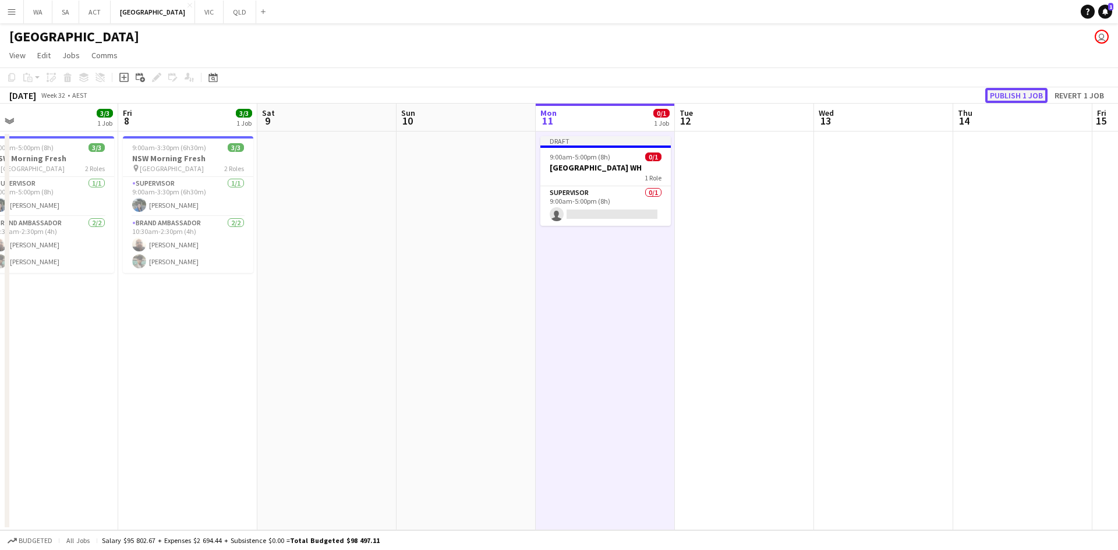
click at [1008, 91] on button "Publish 1 job" at bounding box center [1016, 95] width 62 height 15
click at [702, 260] on app-date-cell at bounding box center [744, 331] width 139 height 399
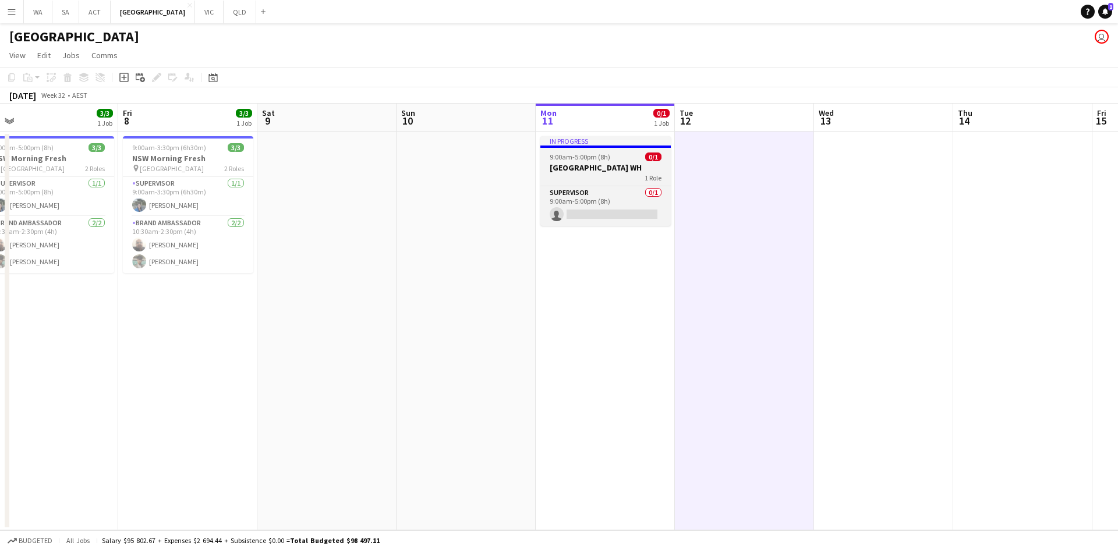
click at [620, 173] on div "1 Role" at bounding box center [605, 177] width 130 height 9
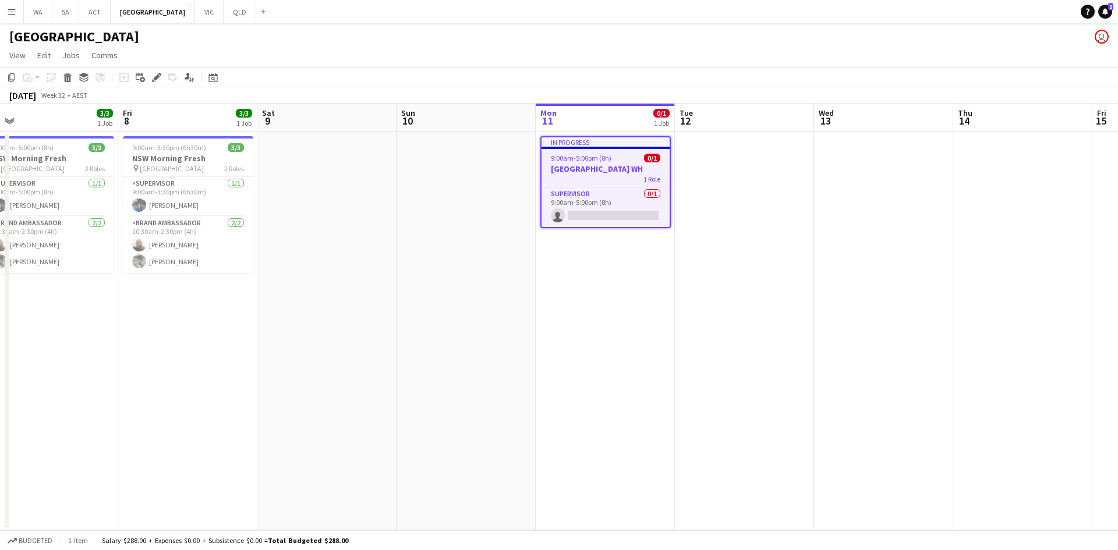
click at [164, 76] on div "Add job Add linked Job Edit Edit linked Job Applicants" at bounding box center [151, 77] width 89 height 14
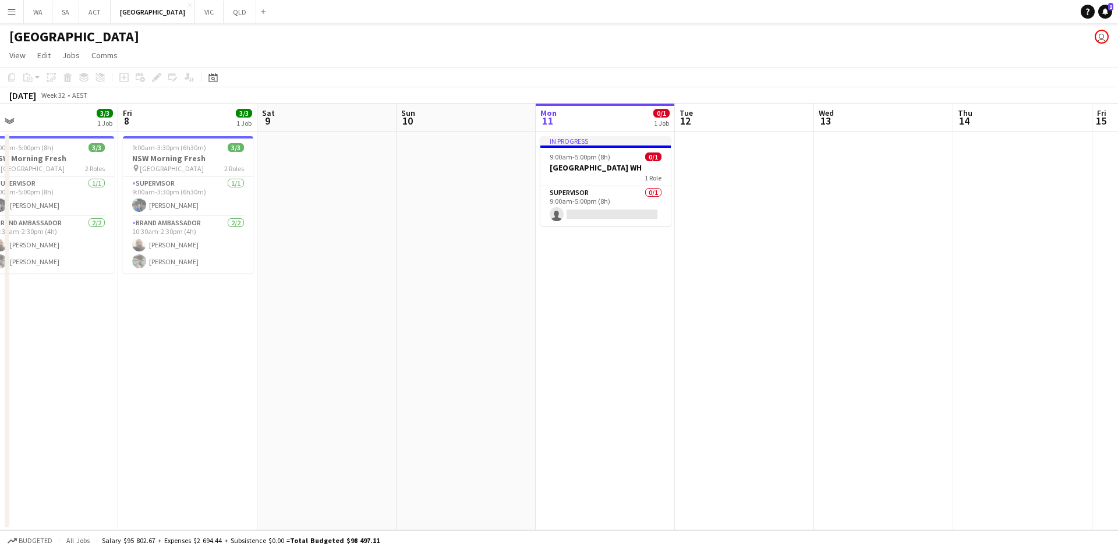
click at [542, 126] on span "11" at bounding box center [548, 120] width 18 height 13
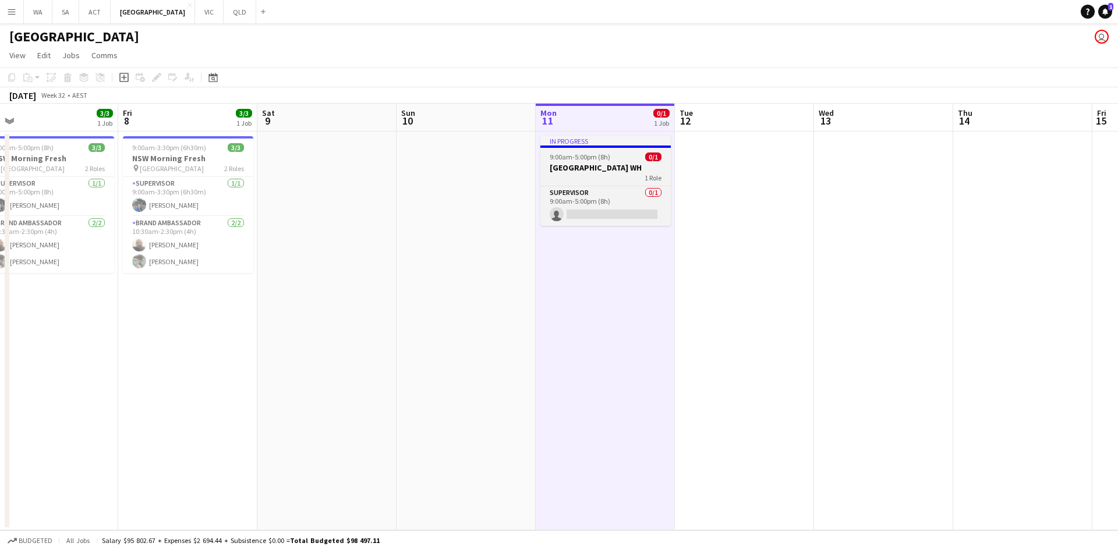
click at [567, 153] on span "9:00am-5:00pm (8h)" at bounding box center [580, 157] width 61 height 9
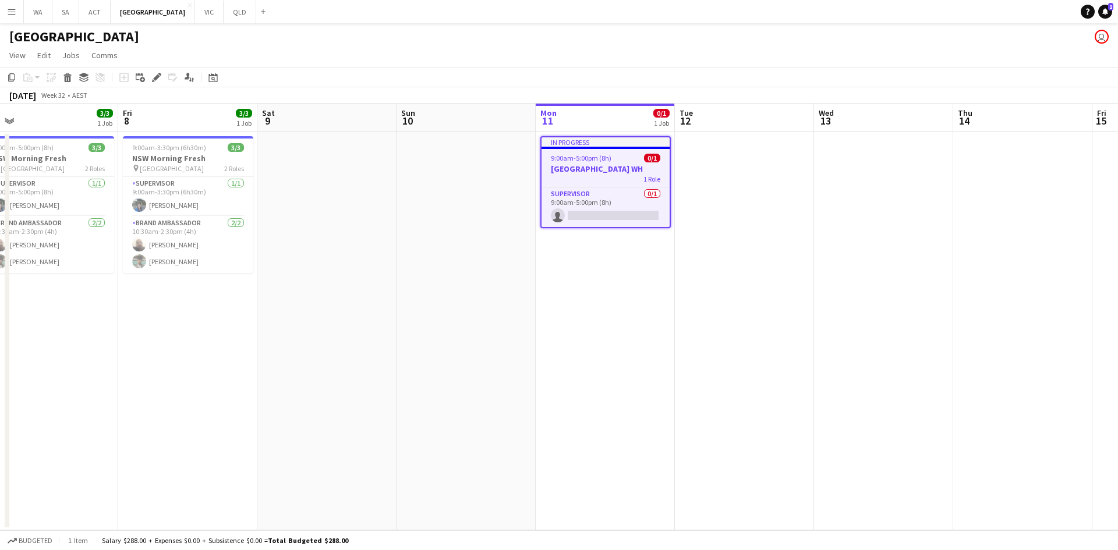
click at [567, 153] on app-job-card "In progress 9:00am-5:00pm (8h) 0/1 [GEOGRAPHIC_DATA] WH 1 Role Supervisor 0/1 9…" at bounding box center [605, 182] width 130 height 92
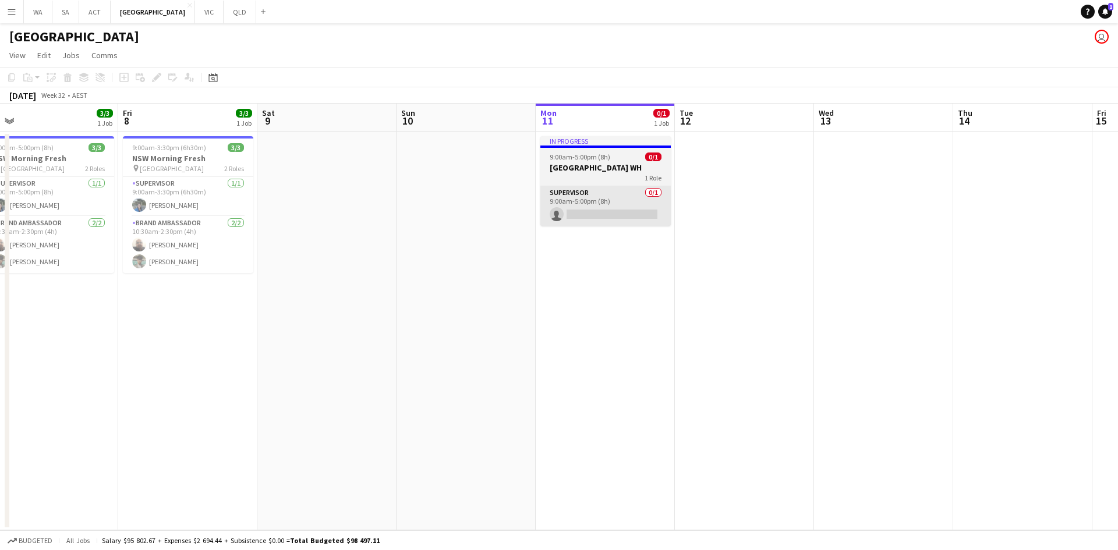
click at [635, 199] on app-card-role "Supervisor 0/1 9:00am-5:00pm (8h) single-neutral-actions" at bounding box center [605, 206] width 130 height 40
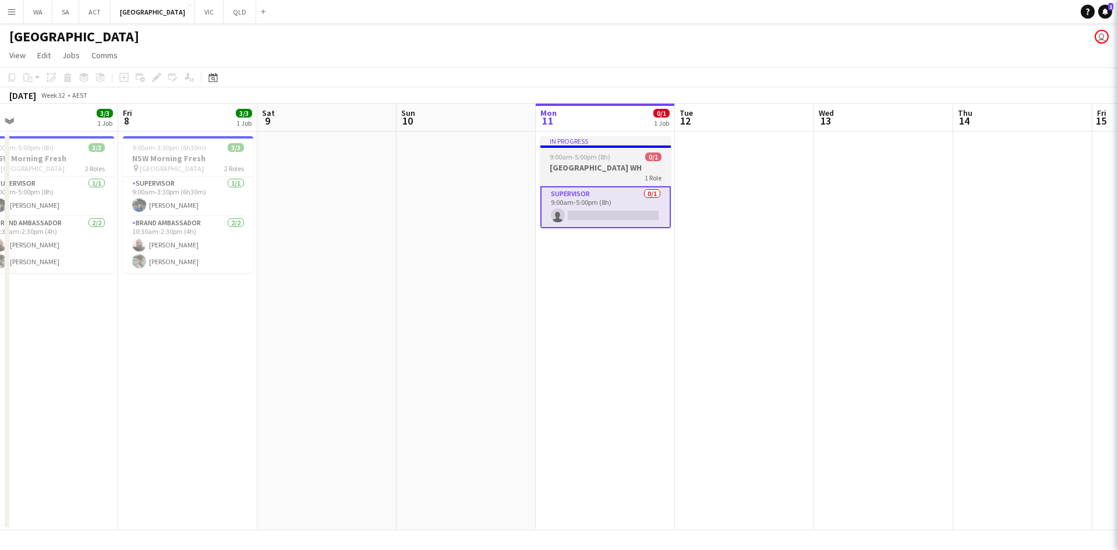
click at [637, 175] on div "1 Role" at bounding box center [605, 177] width 130 height 9
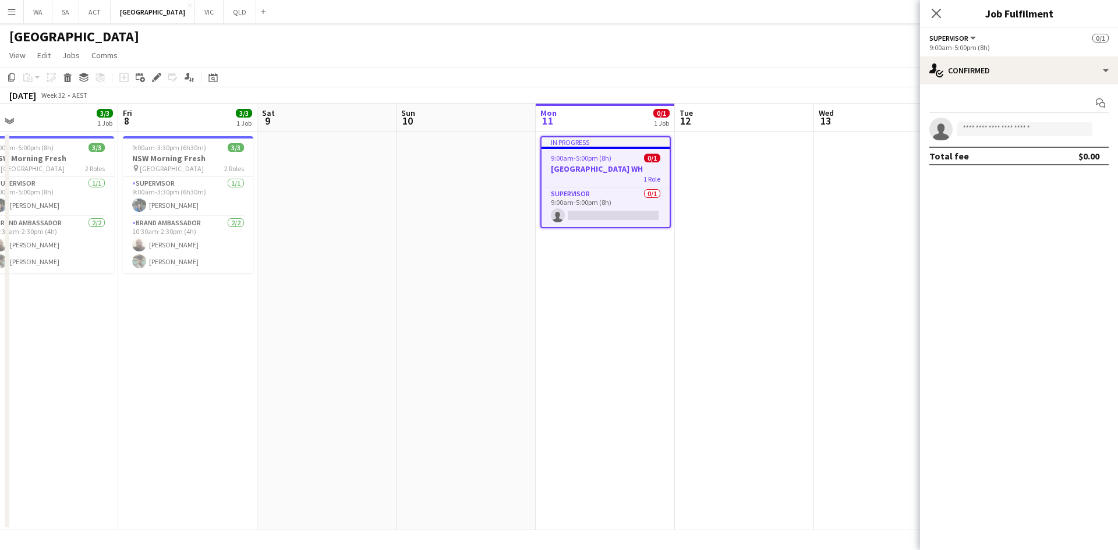
click at [756, 171] on app-date-cell at bounding box center [744, 331] width 139 height 399
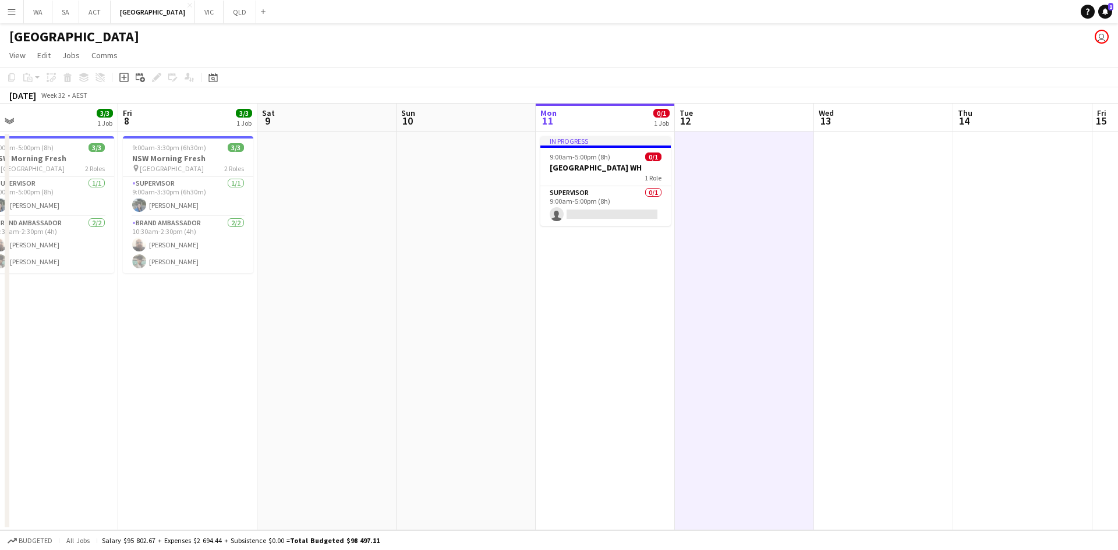
click at [756, 171] on app-date-cell at bounding box center [744, 331] width 139 height 399
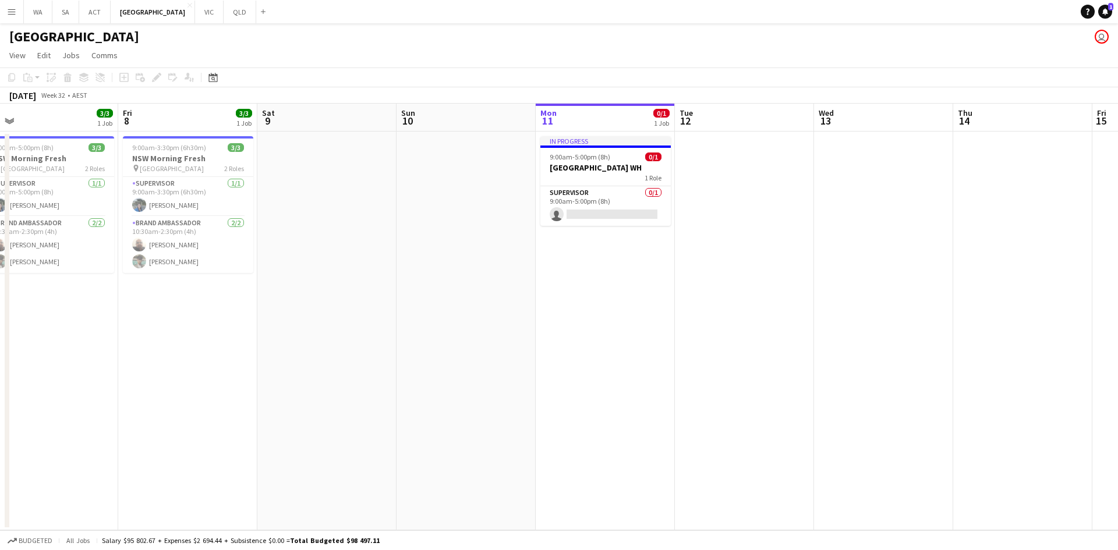
click at [498, 169] on app-date-cell at bounding box center [465, 331] width 139 height 399
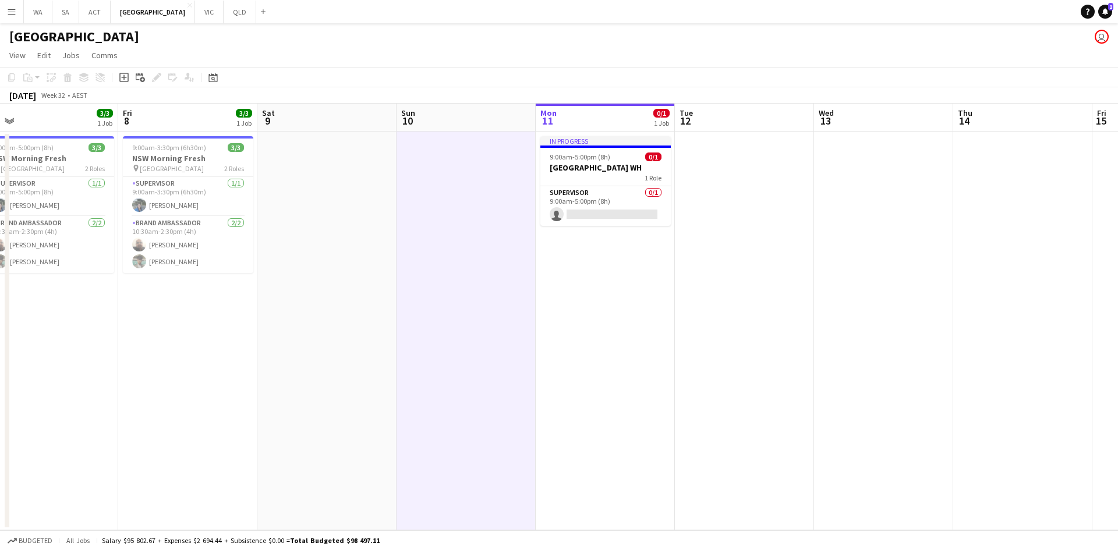
click at [498, 170] on app-date-cell at bounding box center [465, 331] width 139 height 399
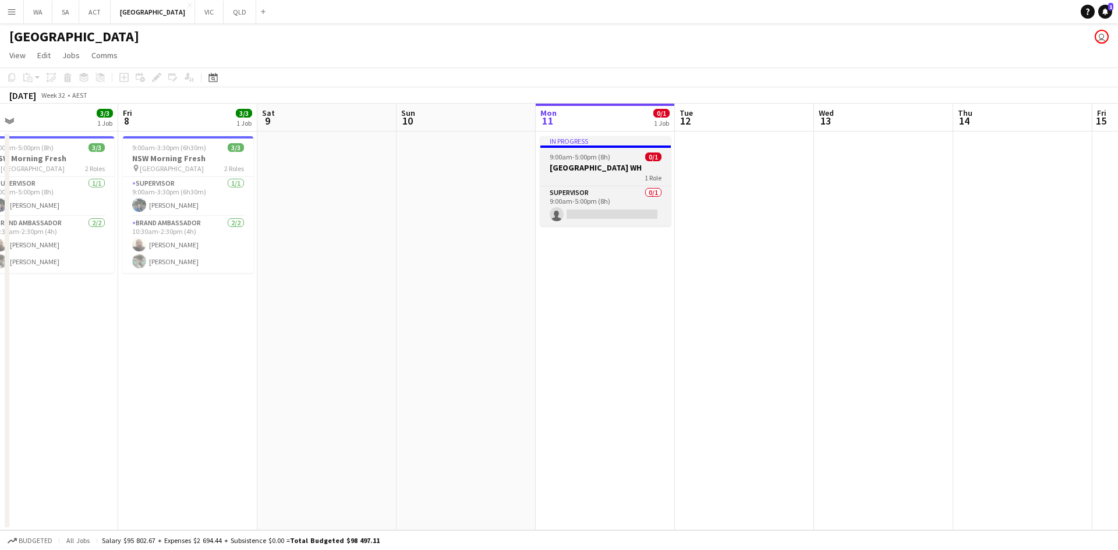
click at [555, 168] on h3 "[GEOGRAPHIC_DATA] WH" at bounding box center [605, 167] width 130 height 10
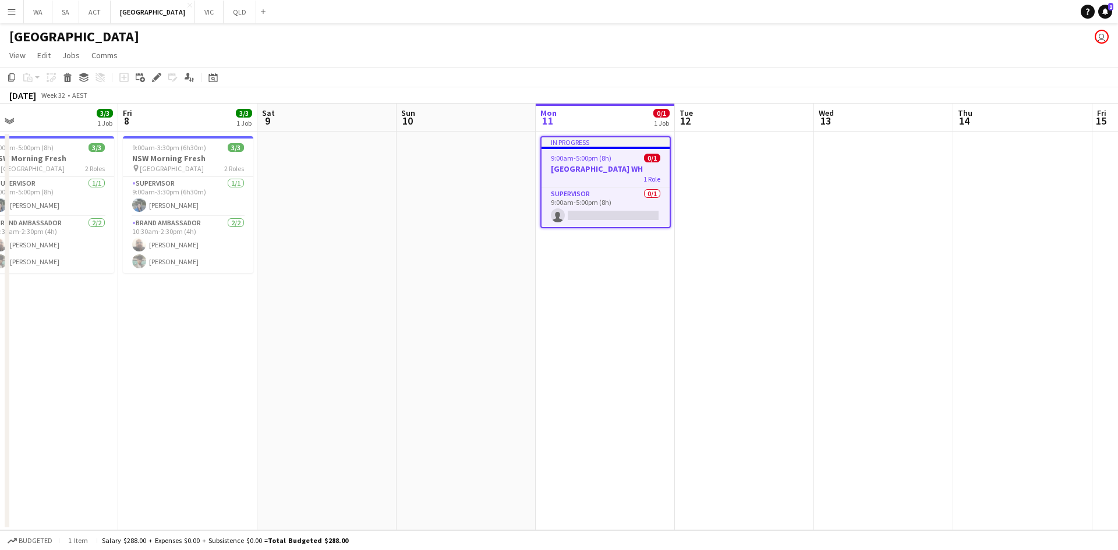
click at [555, 168] on h3 "[GEOGRAPHIC_DATA] WH" at bounding box center [605, 169] width 128 height 10
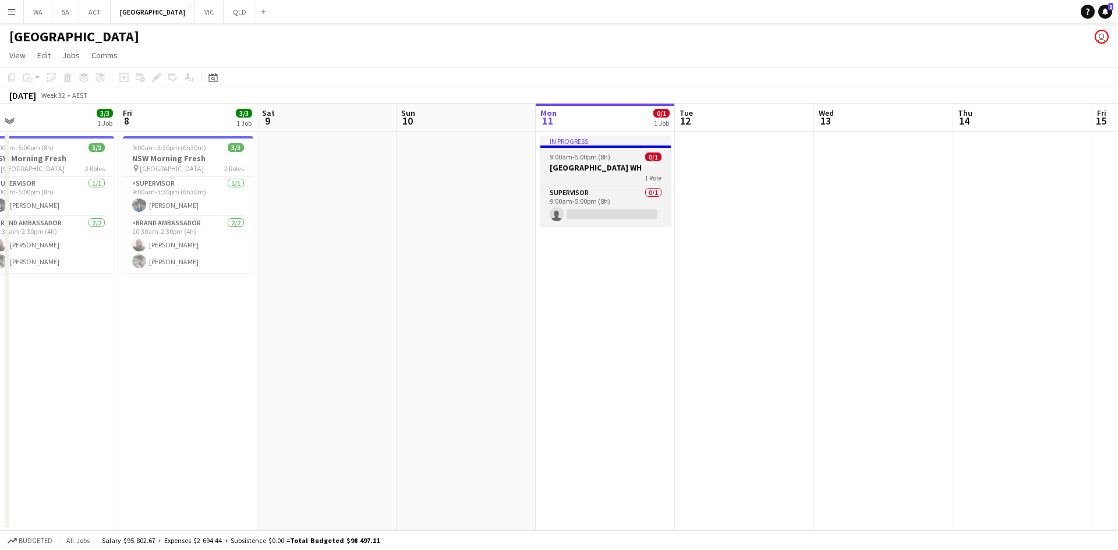
click at [555, 168] on h3 "[GEOGRAPHIC_DATA] WH" at bounding box center [605, 167] width 130 height 10
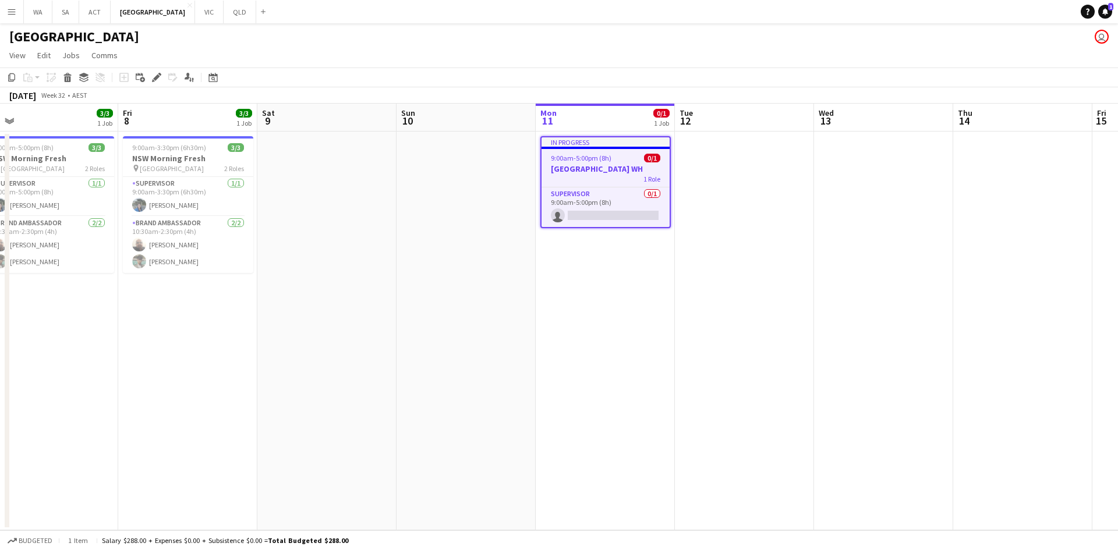
click at [555, 168] on h3 "[GEOGRAPHIC_DATA] WH" at bounding box center [605, 169] width 128 height 10
